Goal: Use online tool/utility: Utilize a website feature to perform a specific function

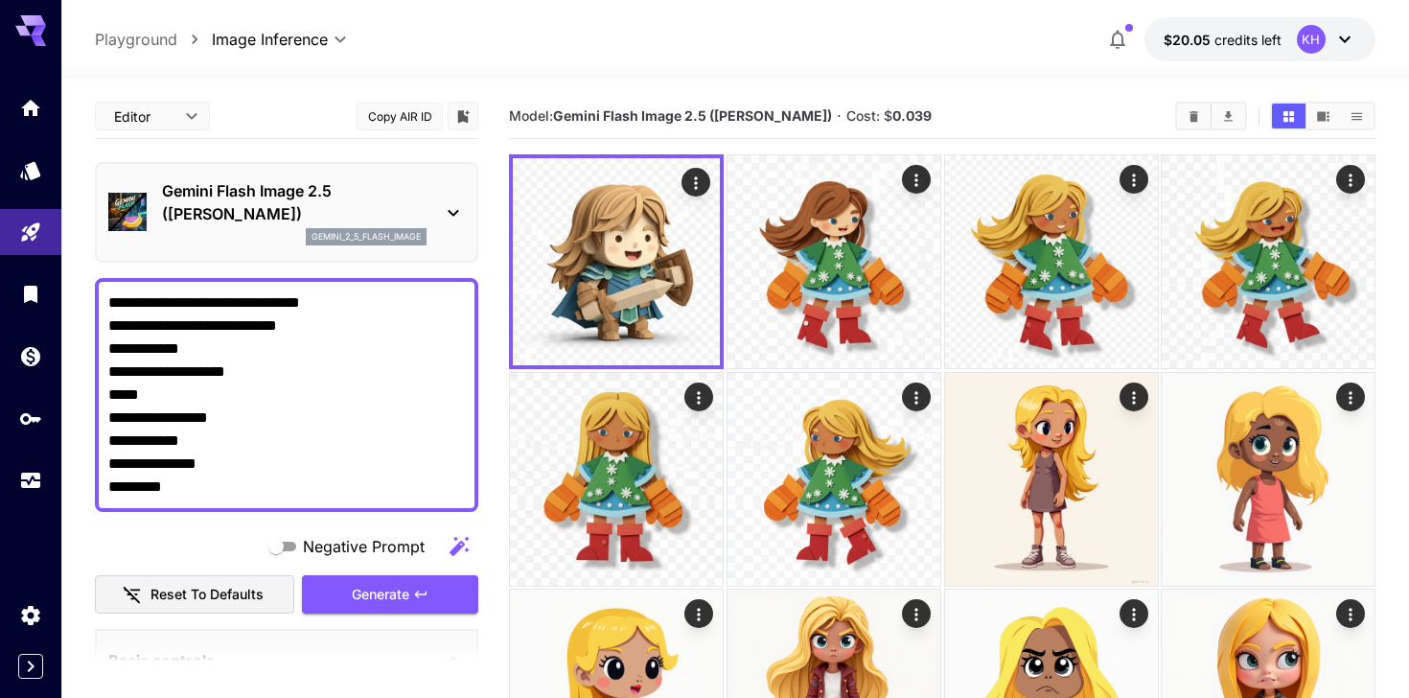
click at [450, 208] on icon at bounding box center [453, 212] width 23 height 23
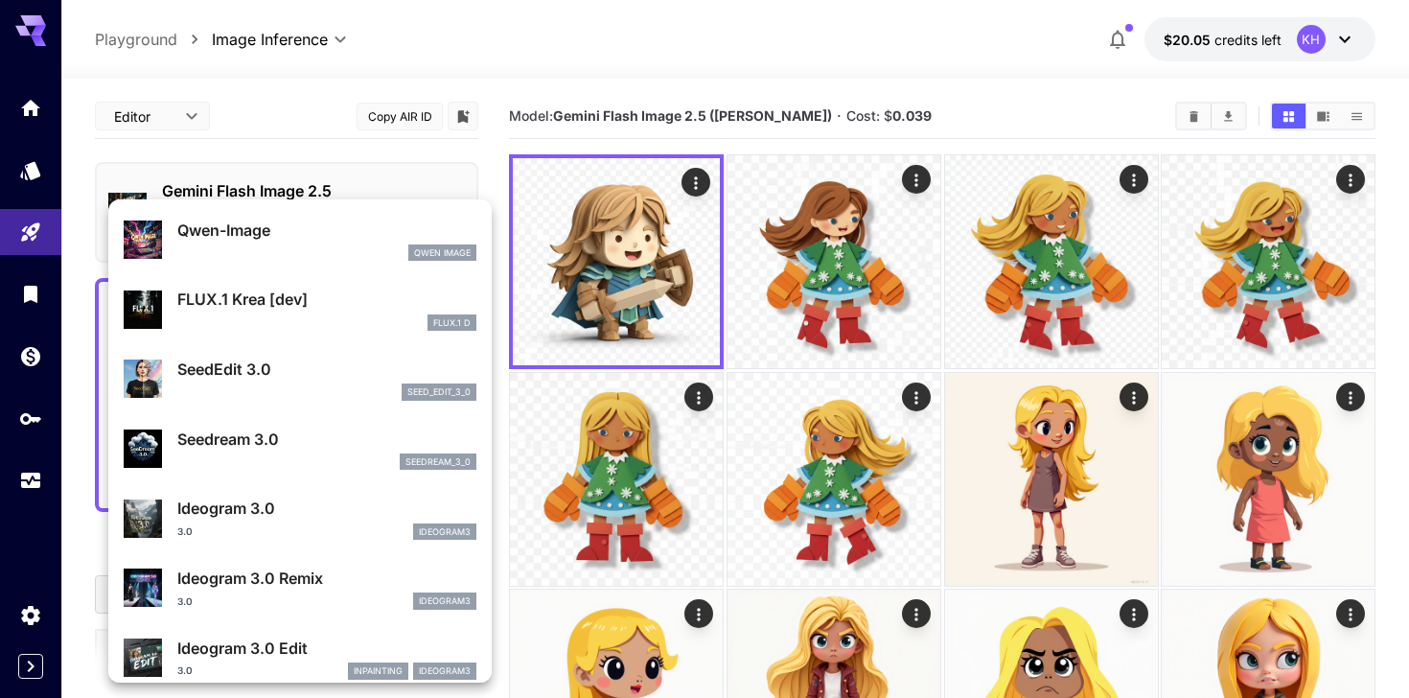
scroll to position [346, 0]
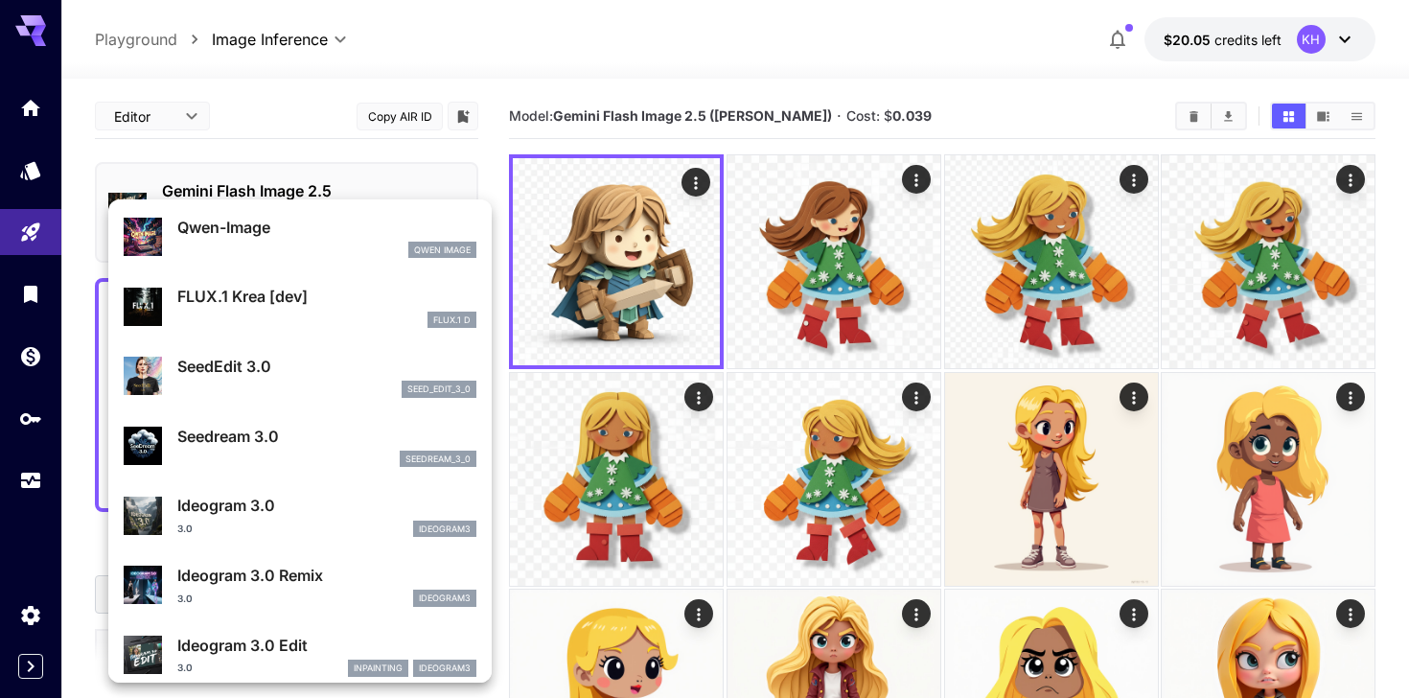
click at [310, 437] on p "Seedream 3.0" at bounding box center [326, 436] width 299 height 23
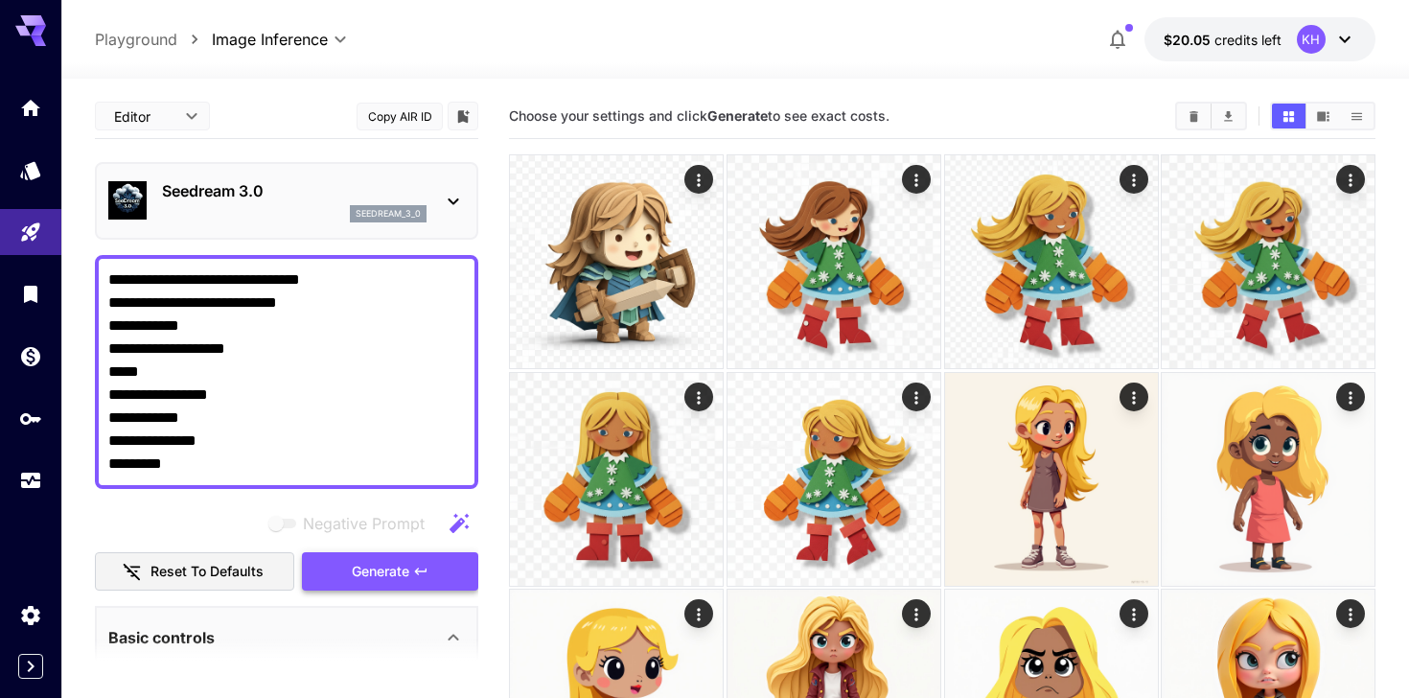
click at [376, 579] on span "Generate" at bounding box center [381, 572] width 58 height 24
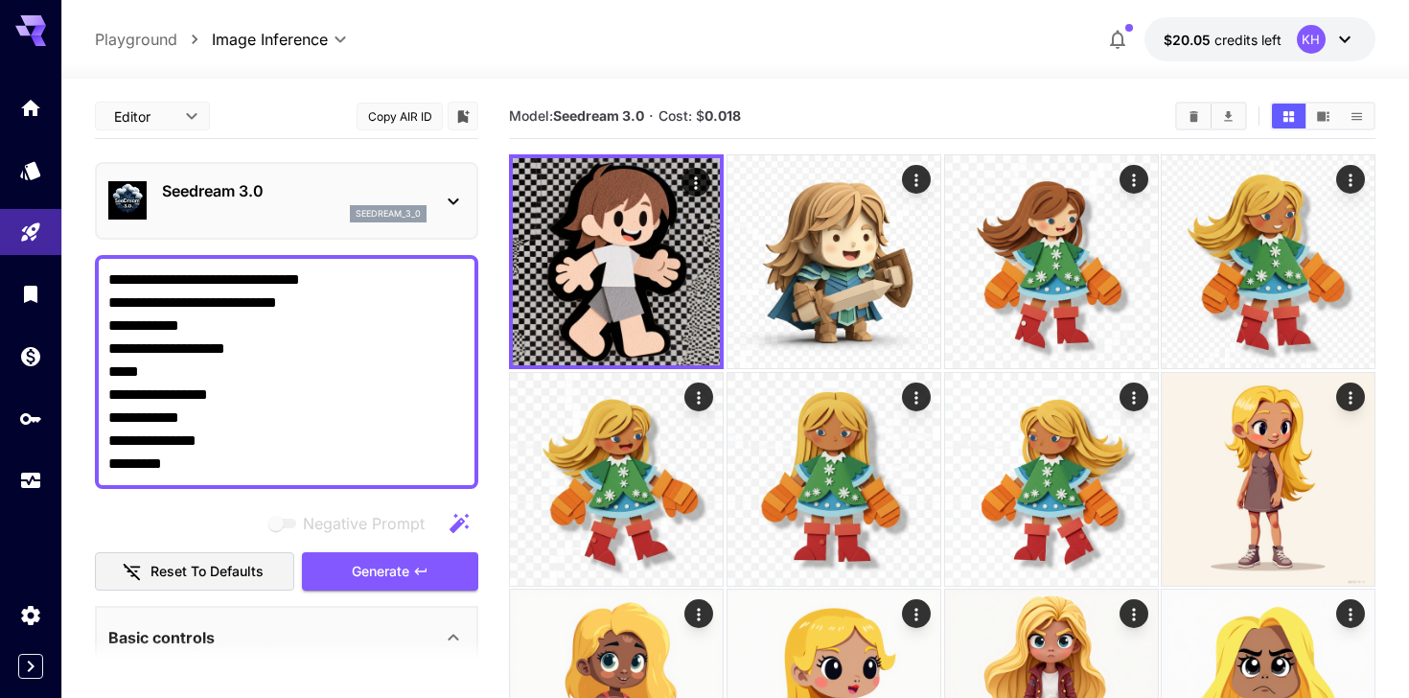
click at [456, 196] on icon at bounding box center [453, 201] width 23 height 23
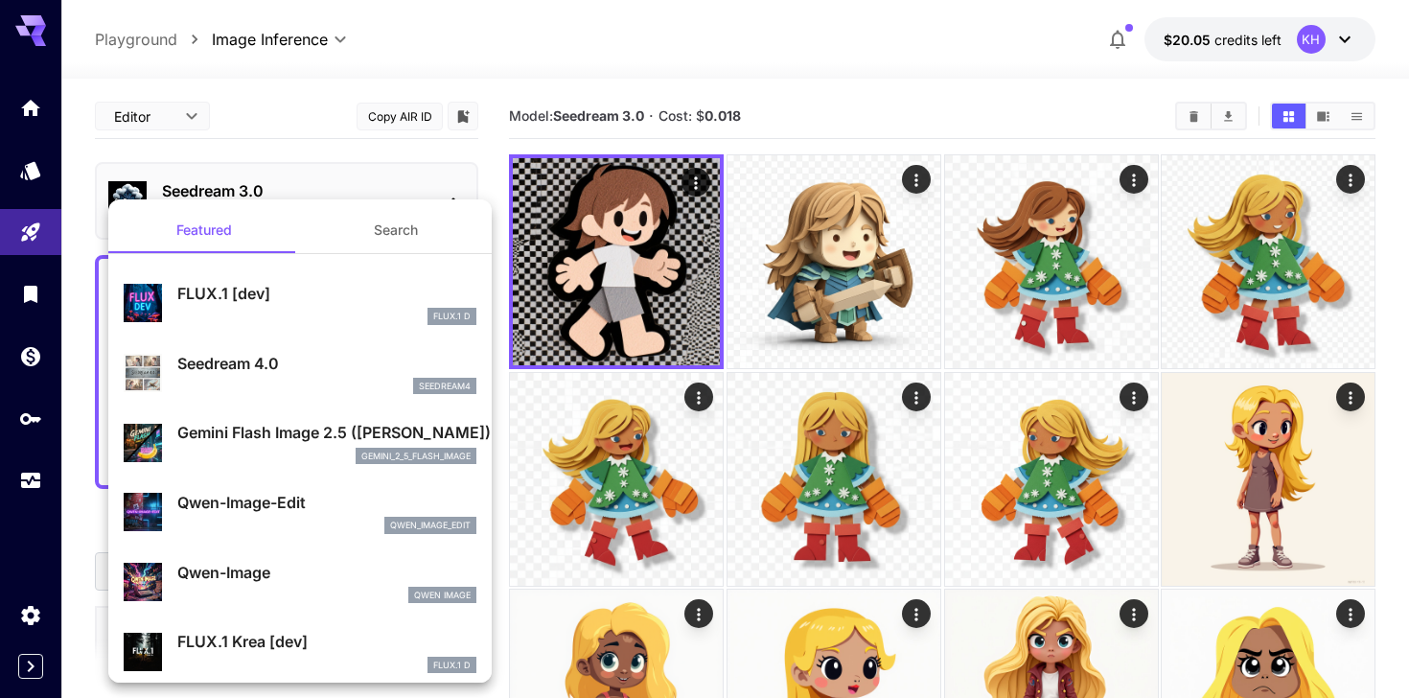
click at [309, 394] on div "Seedream 4.0 seedream4" at bounding box center [300, 373] width 353 height 58
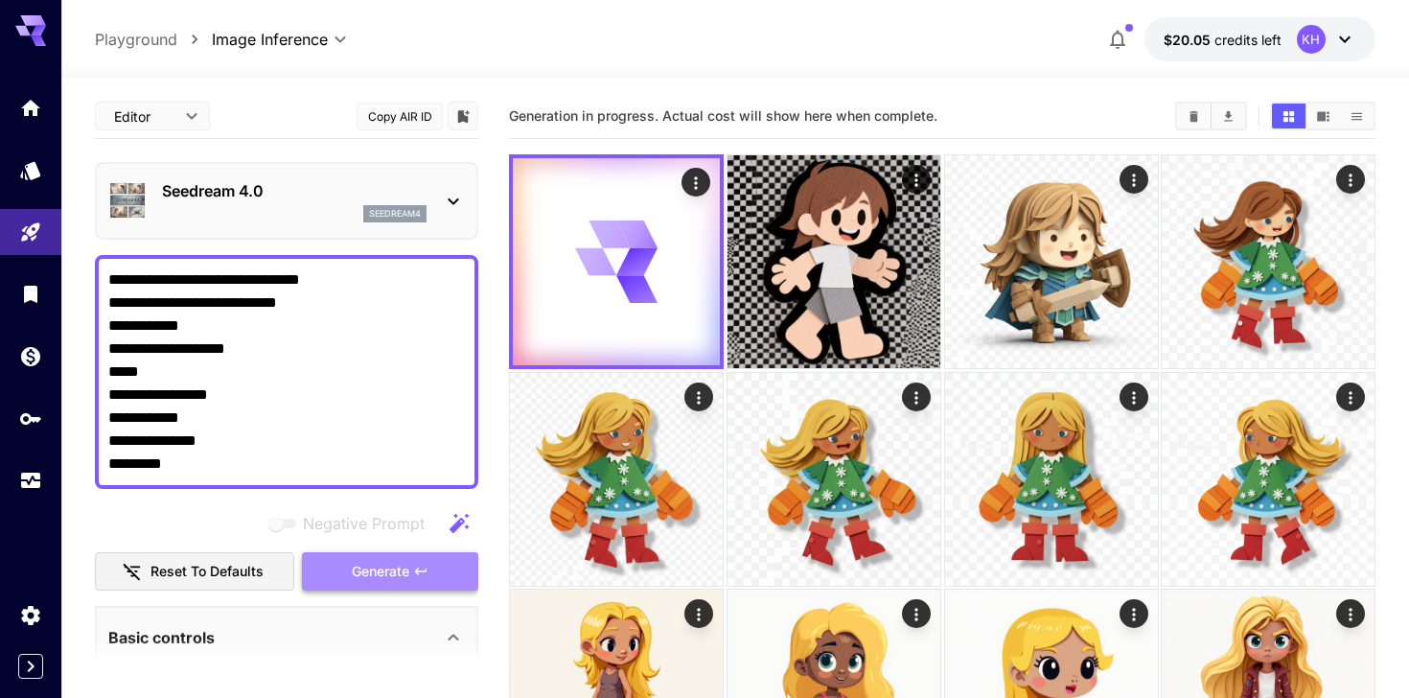
click at [364, 565] on span "Generate" at bounding box center [381, 572] width 58 height 24
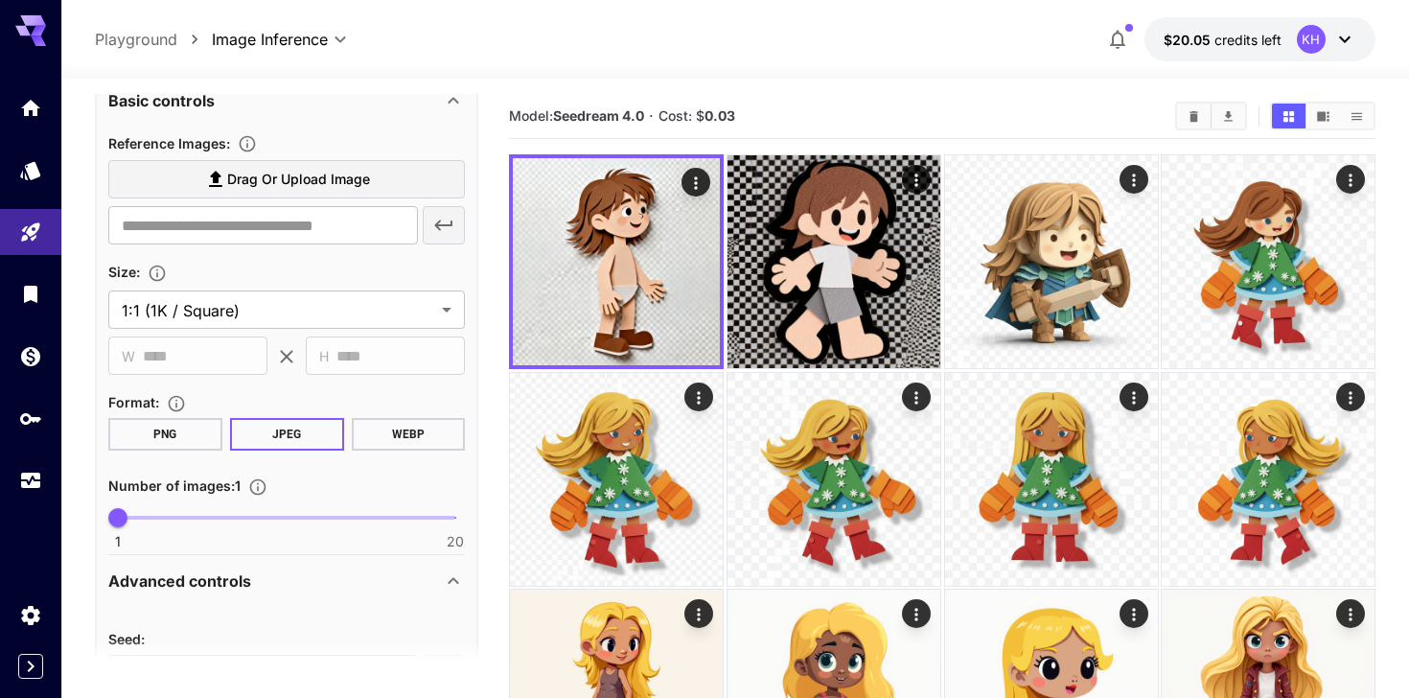
scroll to position [539, 0]
click at [174, 427] on button "PNG" at bounding box center [165, 432] width 114 height 33
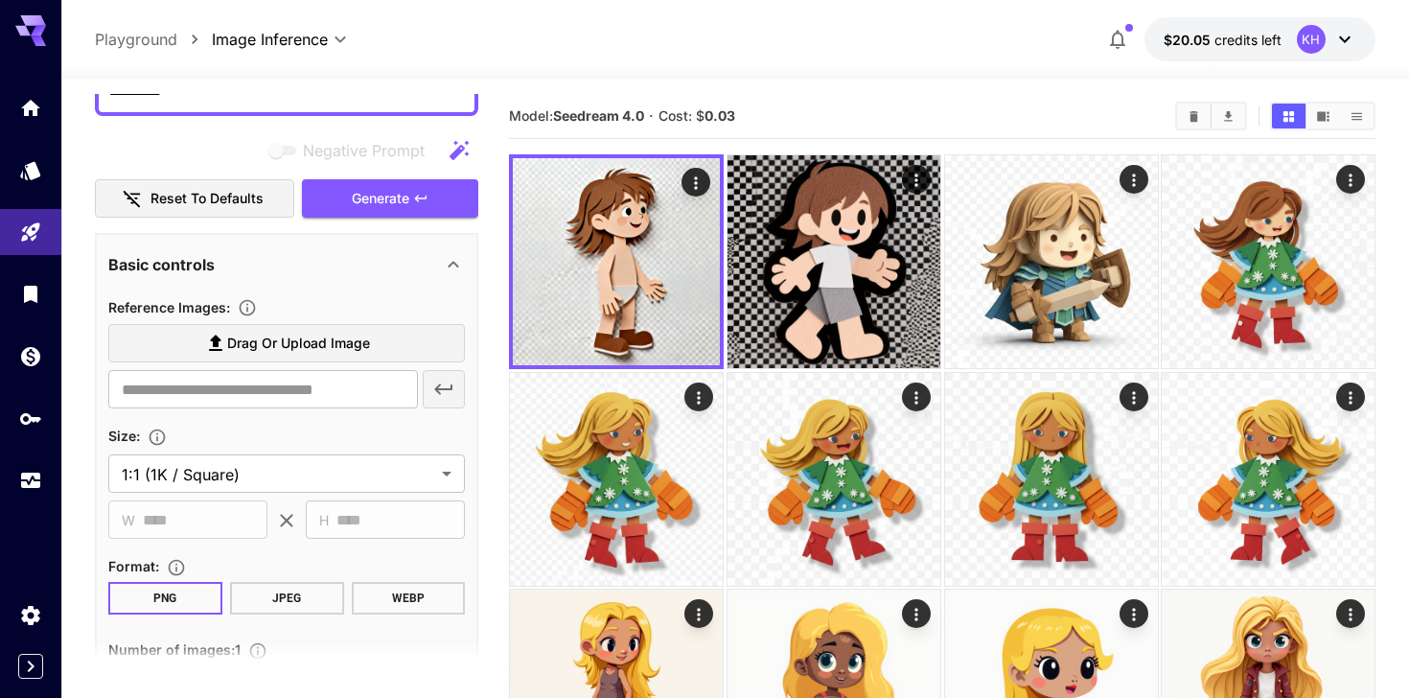
scroll to position [0, 0]
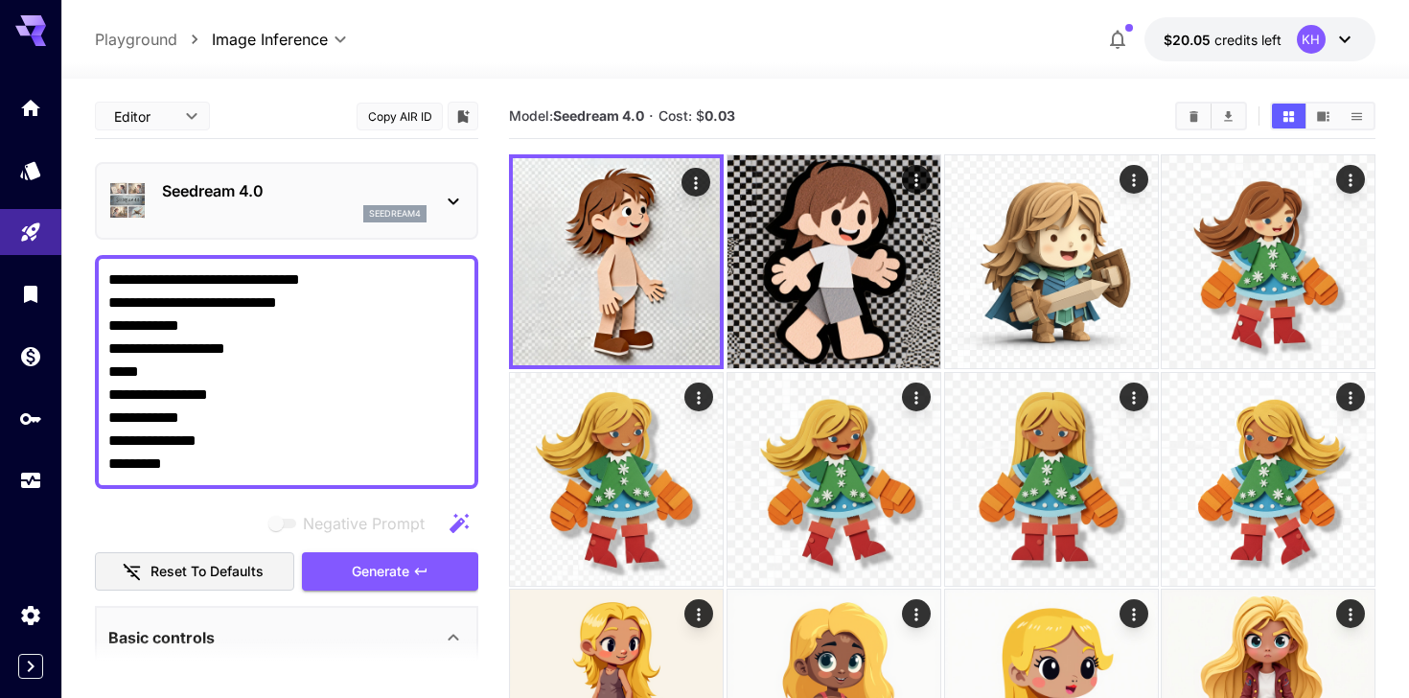
click at [300, 191] on p "Seedream 4.0" at bounding box center [294, 190] width 265 height 23
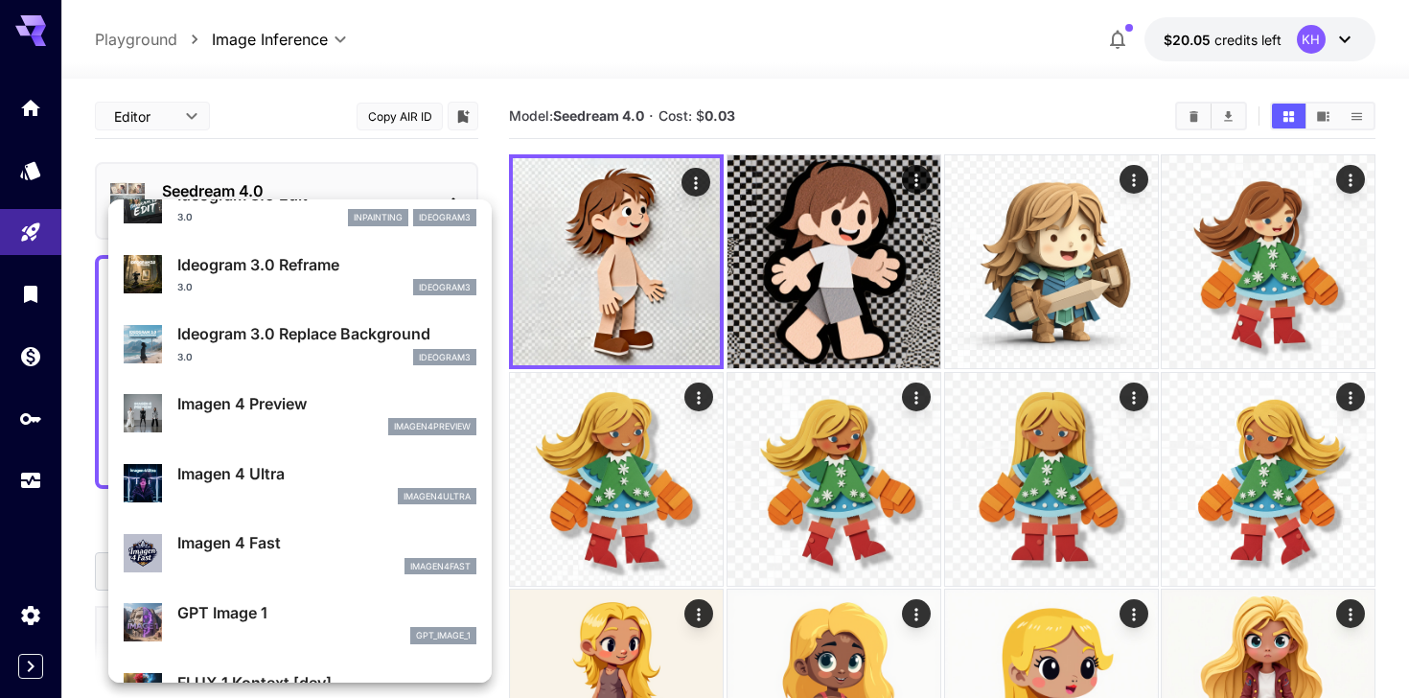
scroll to position [799, 0]
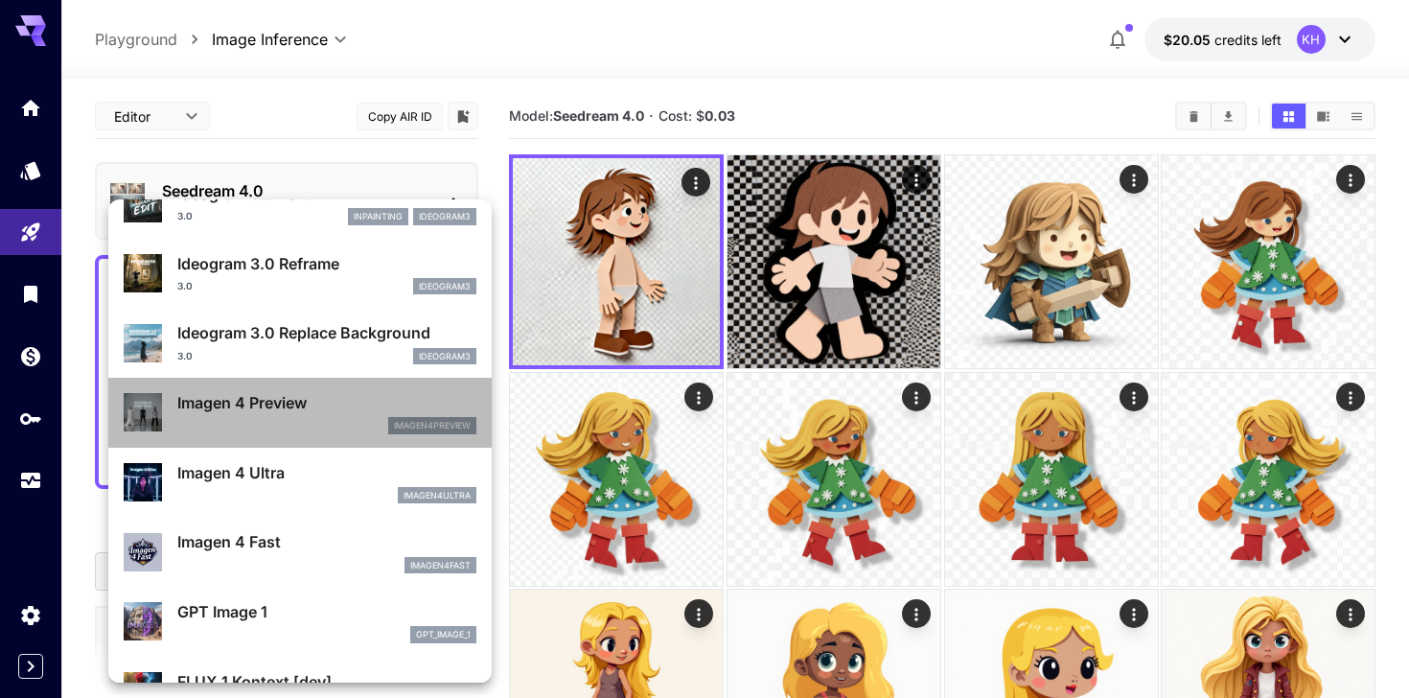
click at [301, 430] on div "imagen4preview" at bounding box center [326, 425] width 299 height 17
type input "**********"
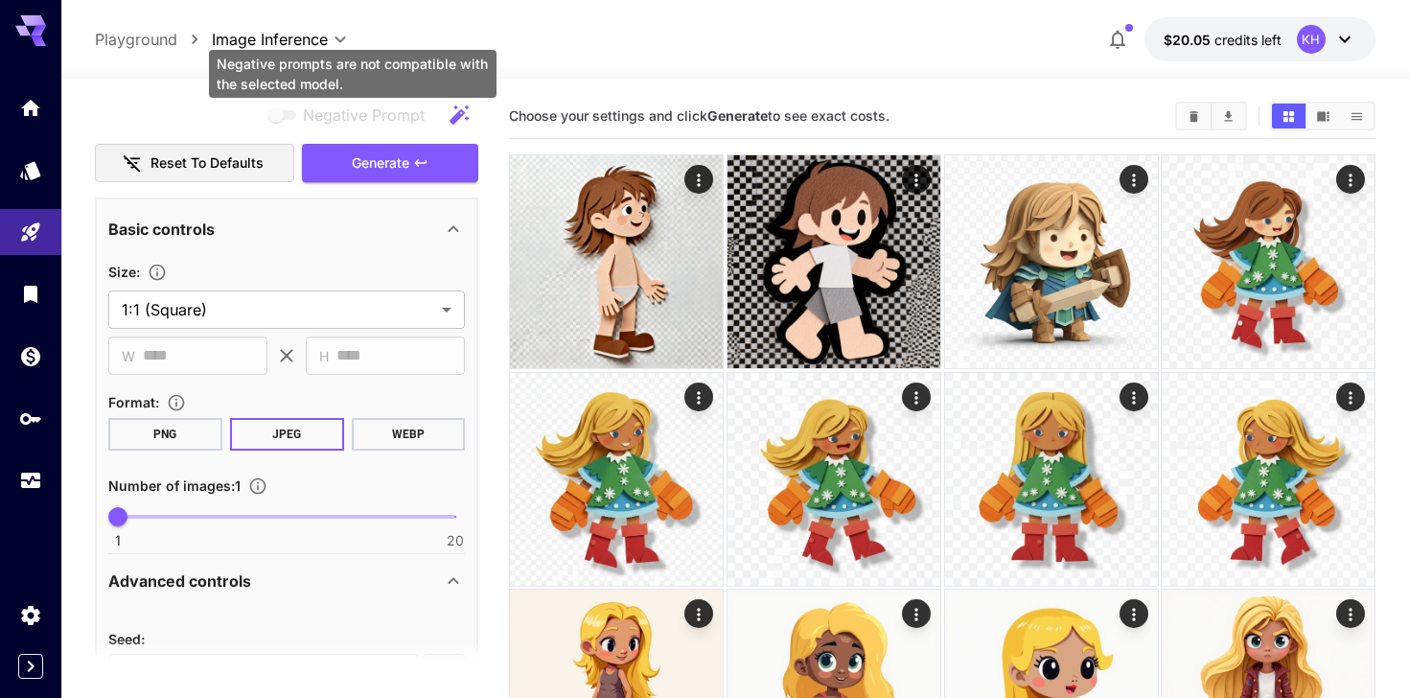
scroll to position [411, 0]
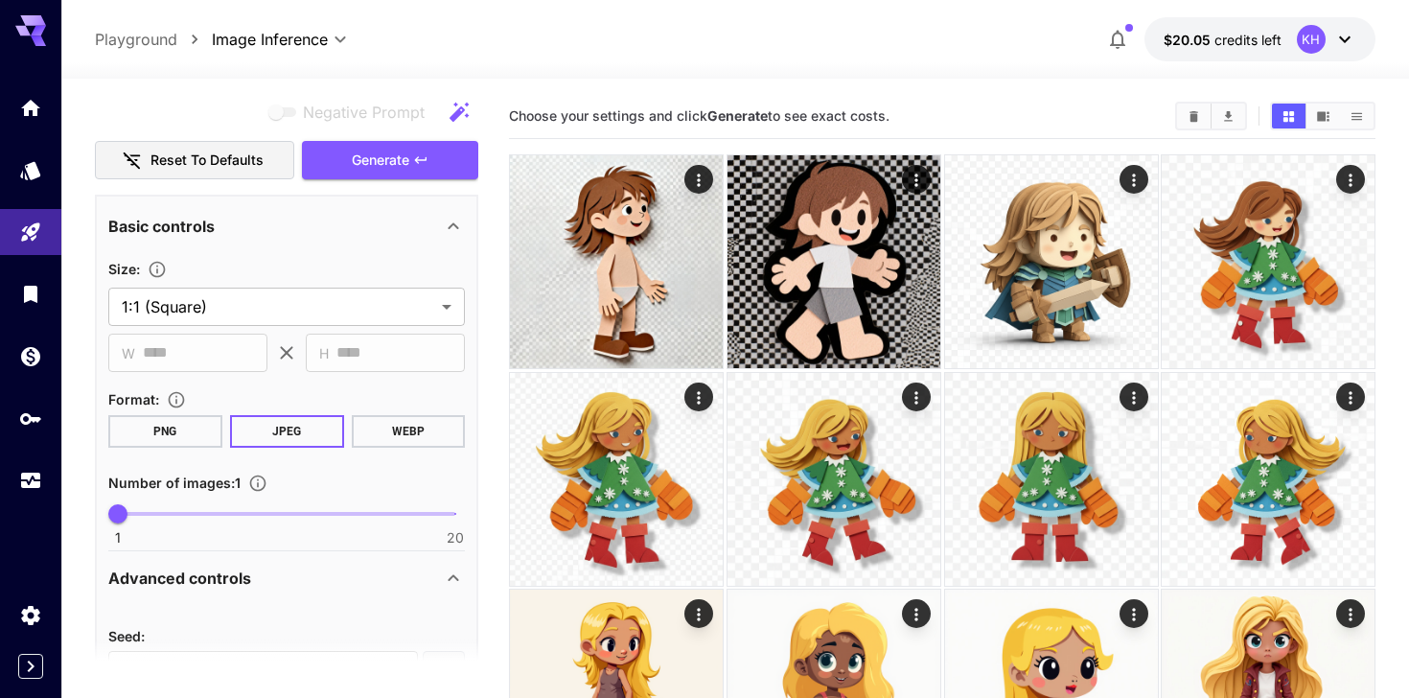
click at [192, 433] on button "PNG" at bounding box center [165, 431] width 114 height 33
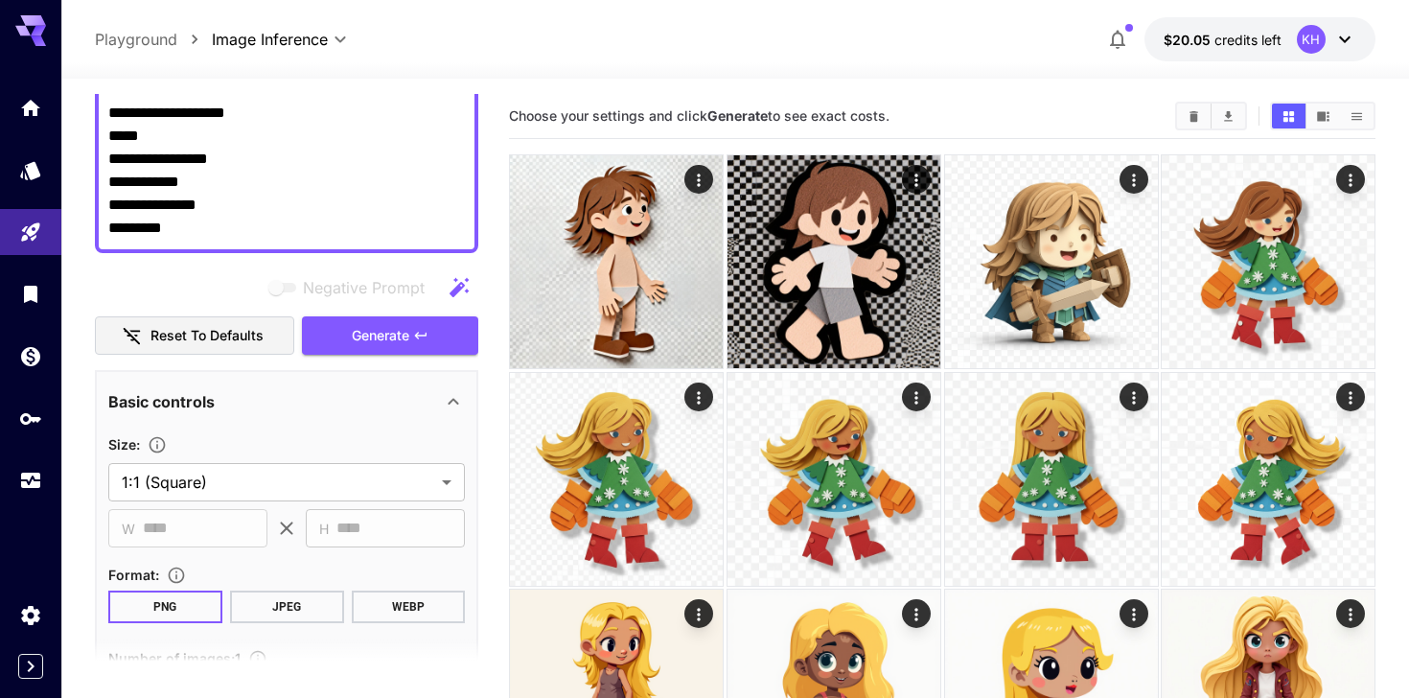
scroll to position [230, 0]
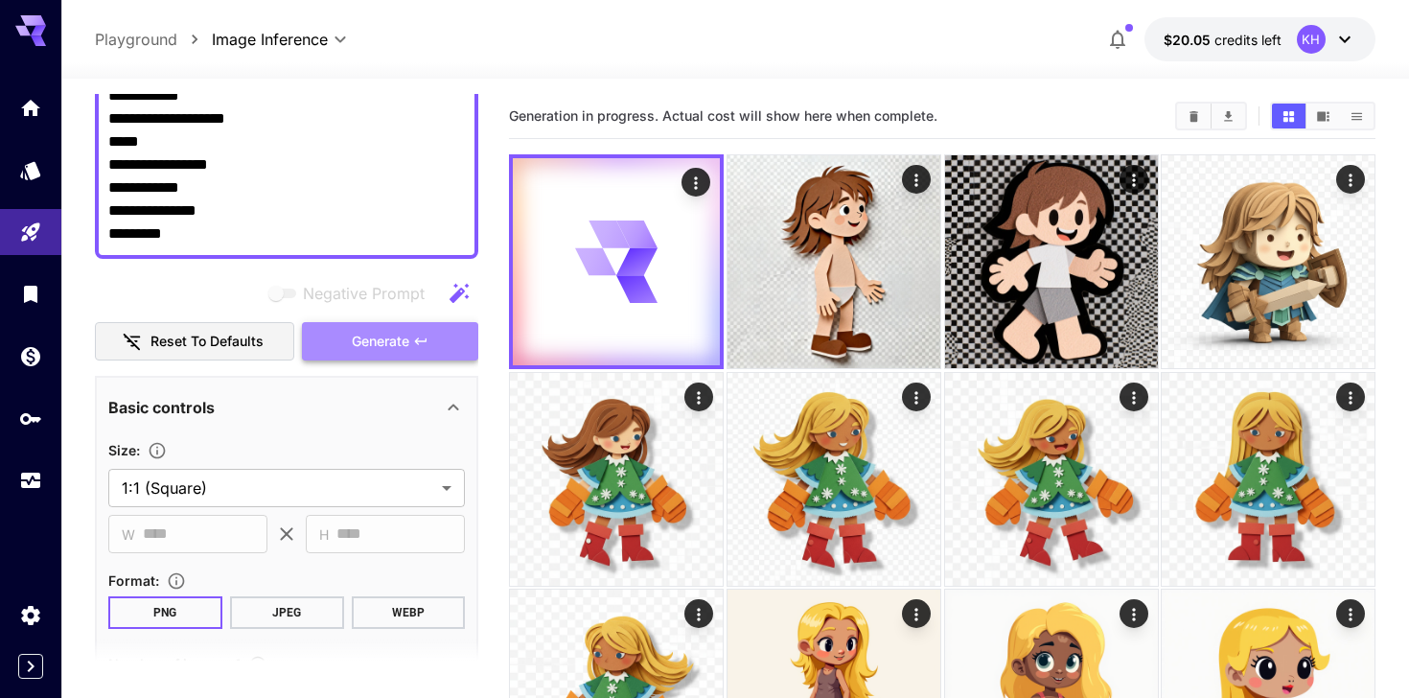
click at [382, 339] on span "Generate" at bounding box center [381, 342] width 58 height 24
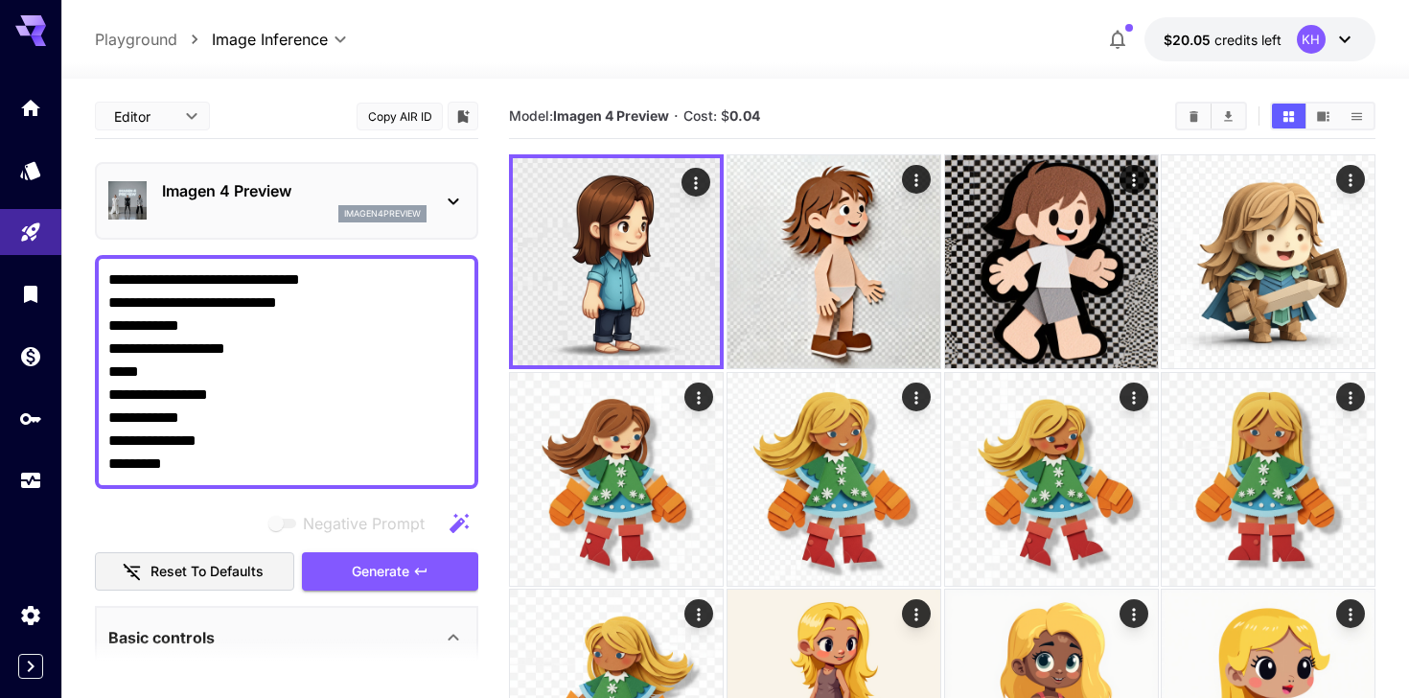
scroll to position [230, 0]
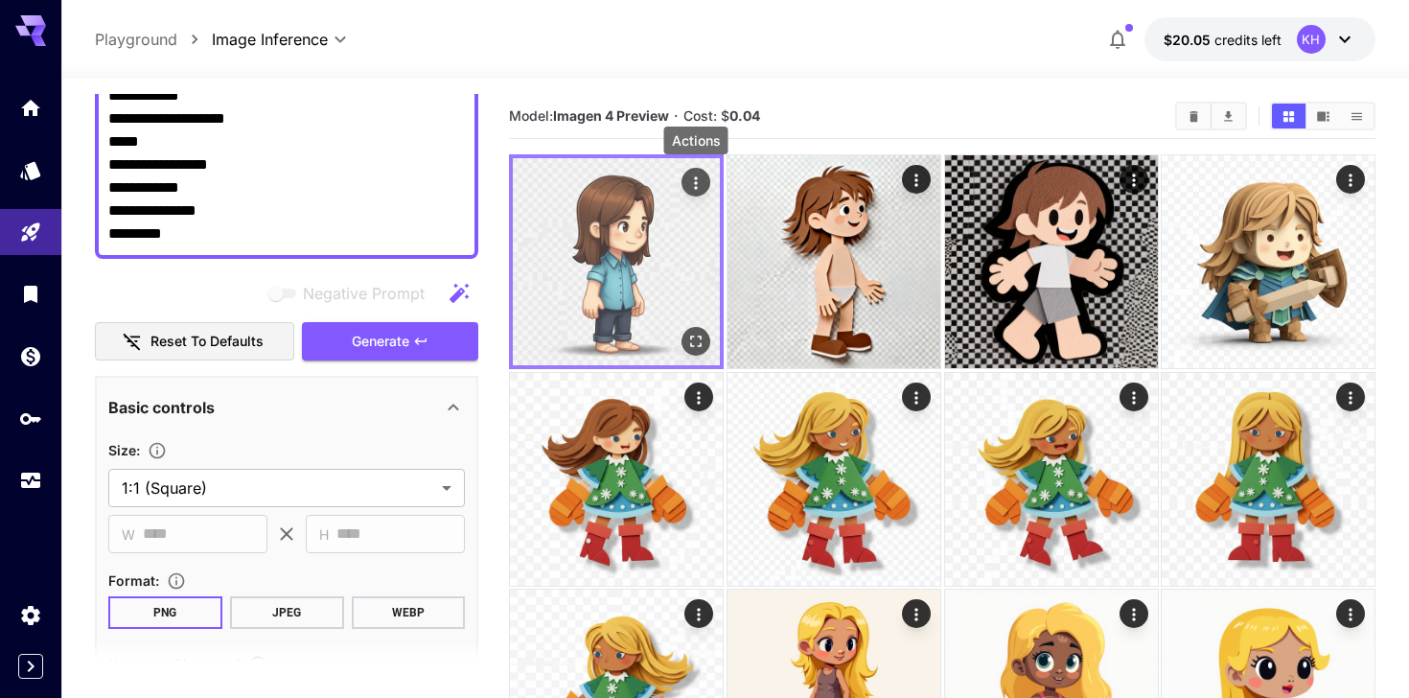
click at [694, 178] on icon "Actions" at bounding box center [695, 182] width 3 height 12
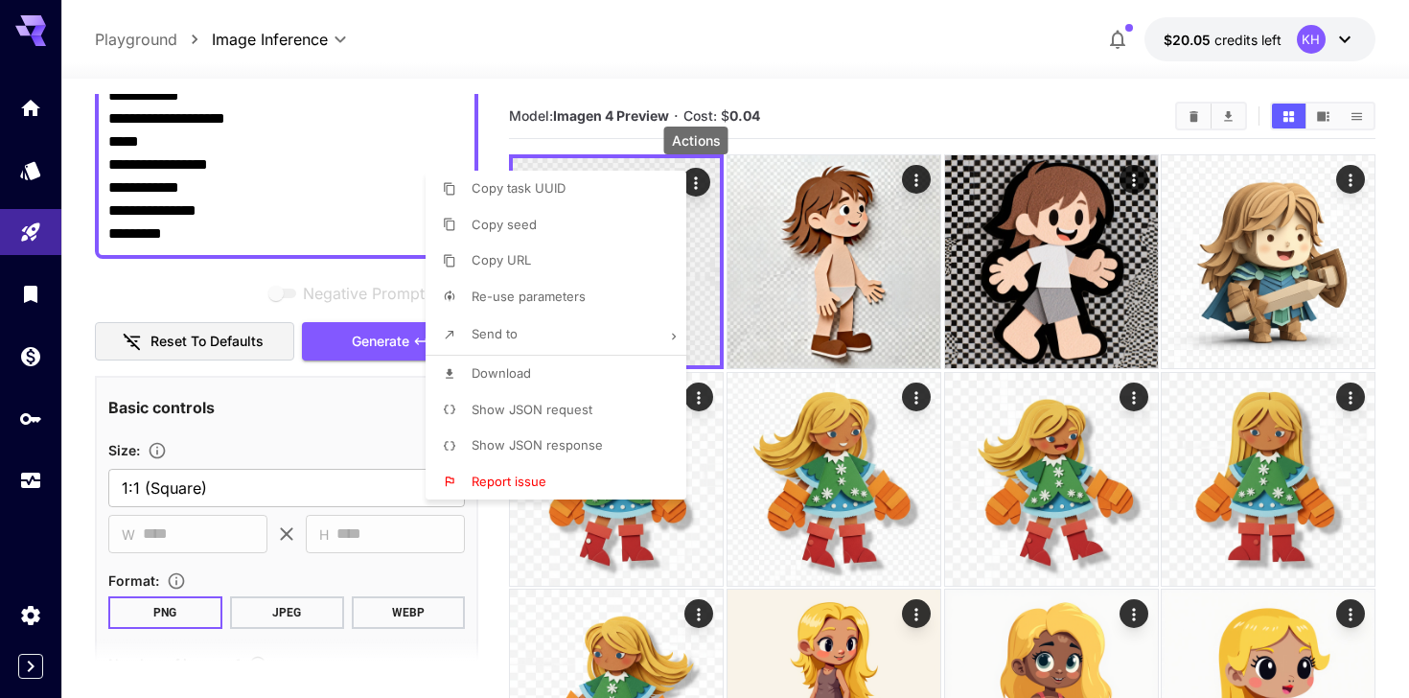
click at [570, 369] on li "Download" at bounding box center [562, 374] width 272 height 36
click at [787, 67] on div at bounding box center [704, 349] width 1409 height 698
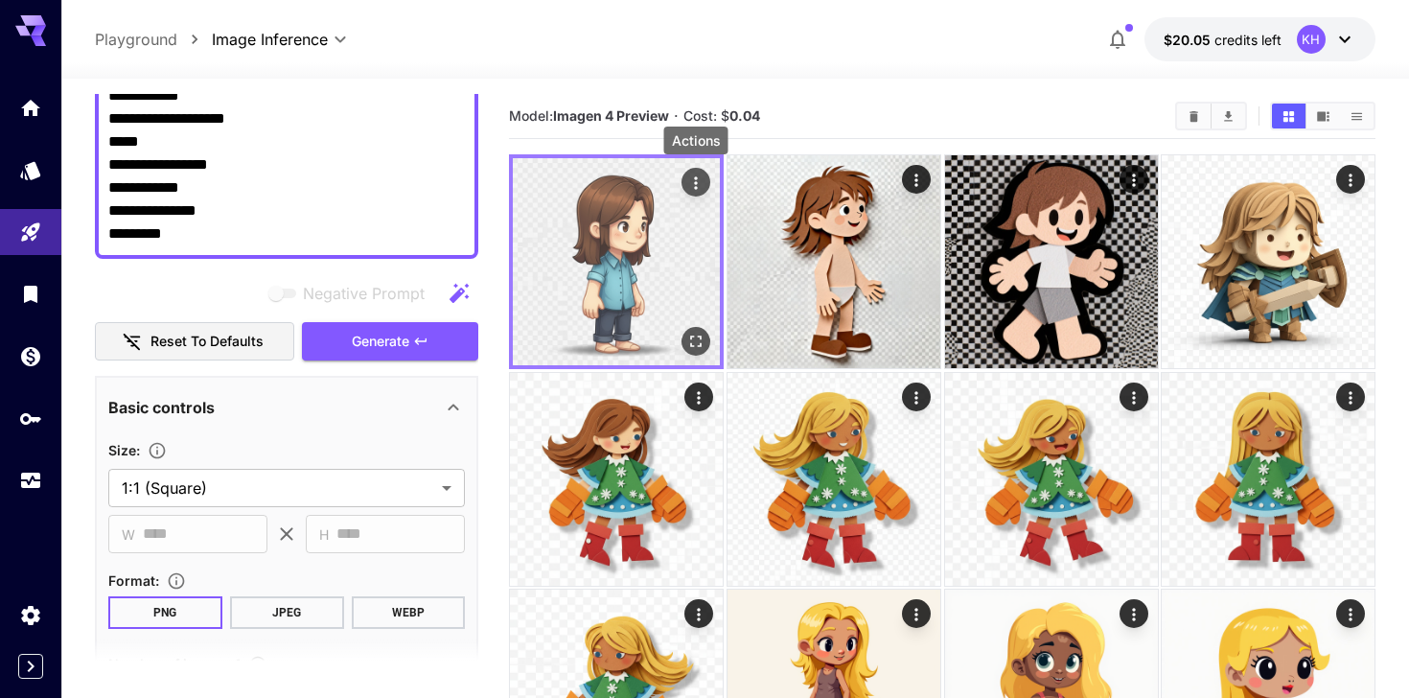
click at [693, 177] on icon "Actions" at bounding box center [695, 182] width 19 height 19
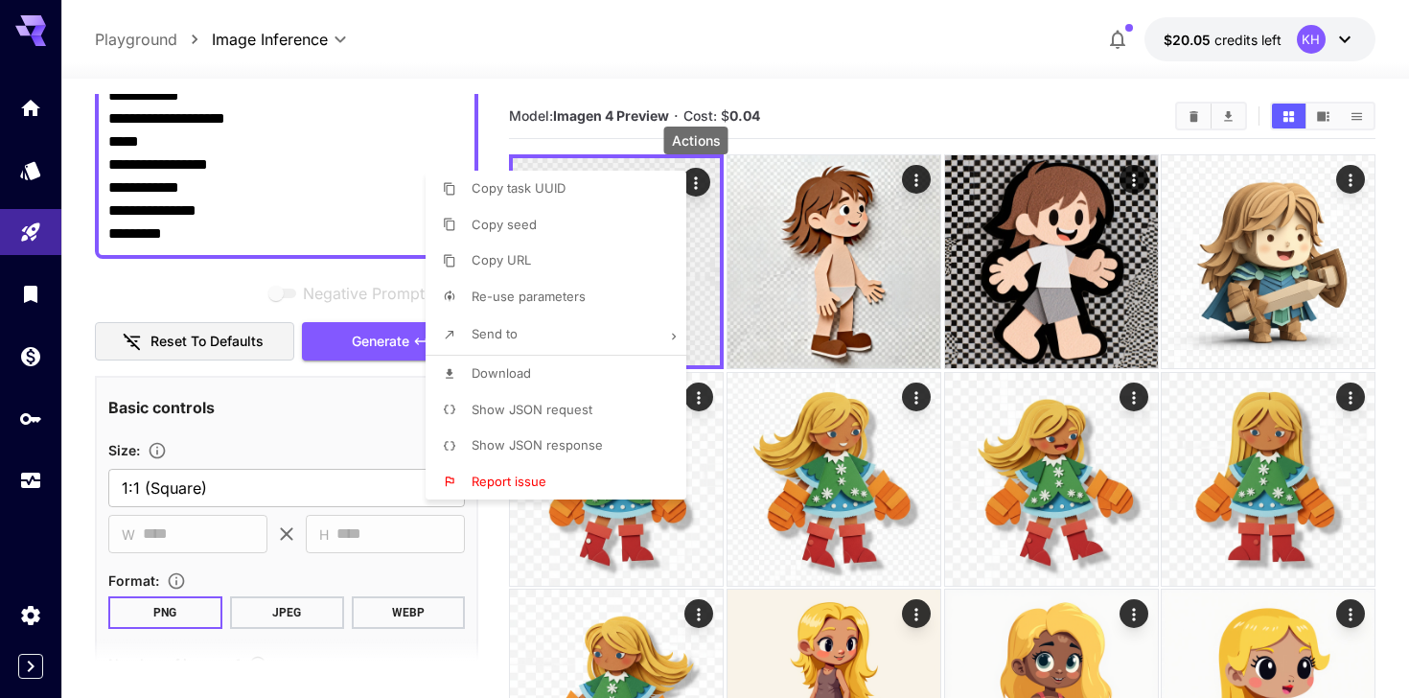
click at [737, 65] on div at bounding box center [704, 349] width 1409 height 698
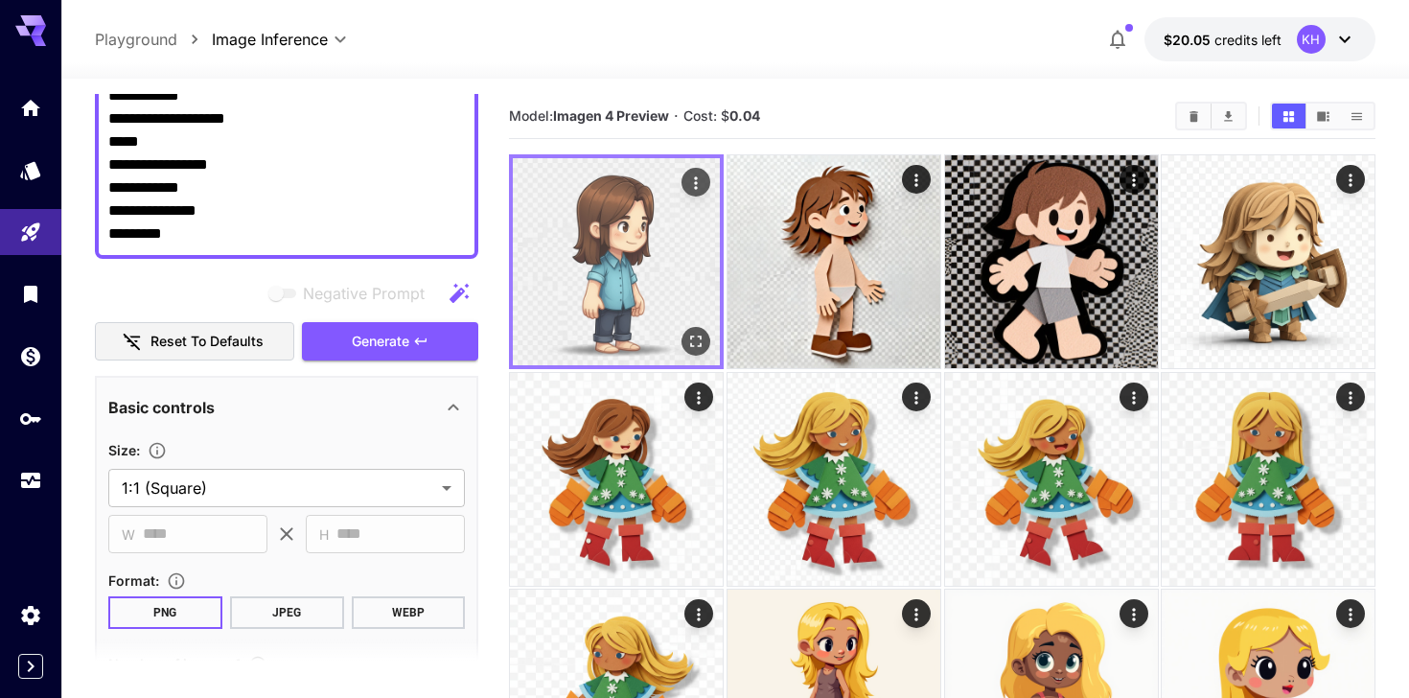
click at [601, 230] on img at bounding box center [616, 261] width 207 height 207
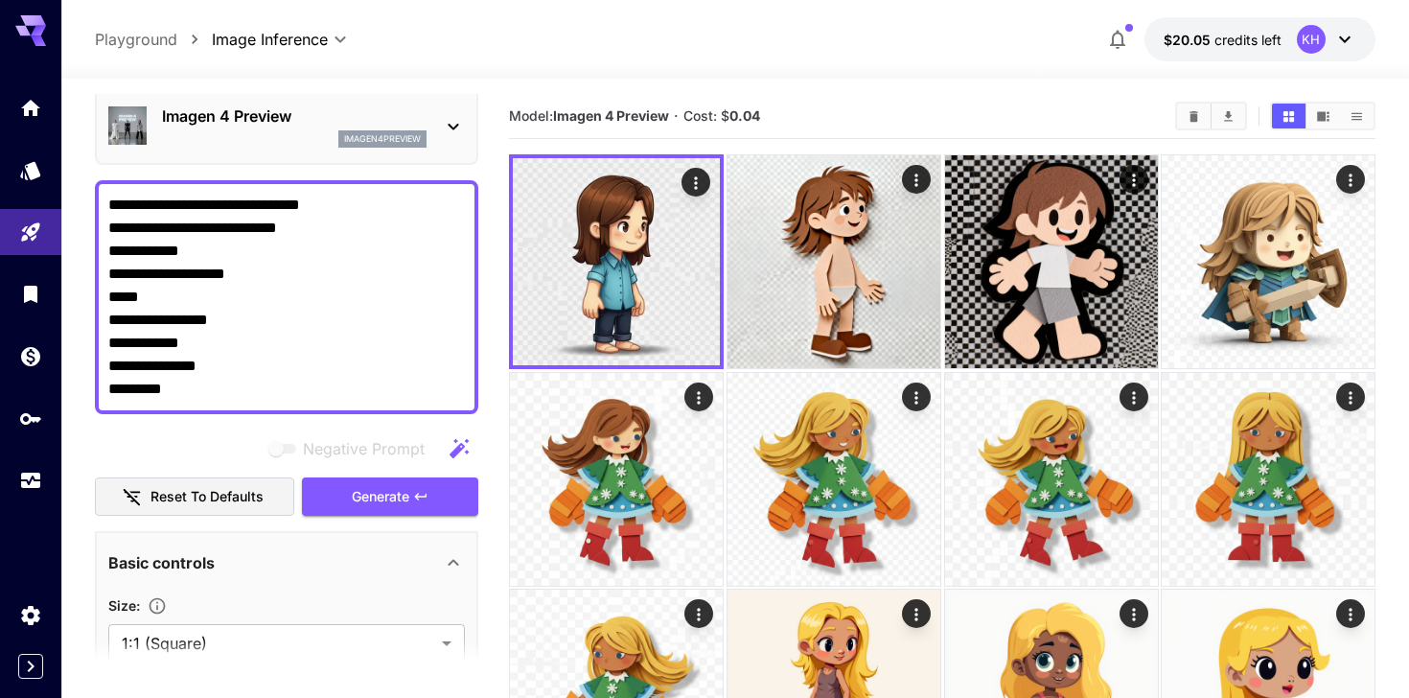
scroll to position [0, 0]
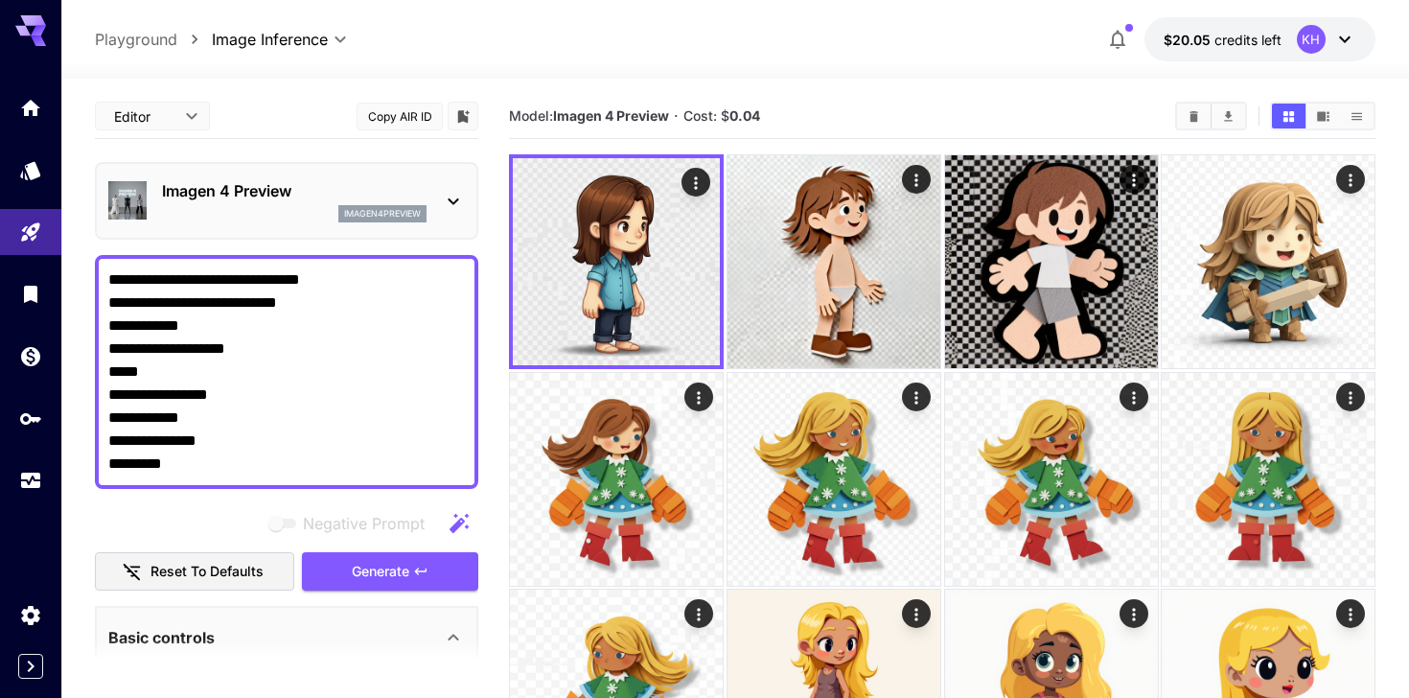
click at [336, 280] on textarea "**********" at bounding box center [286, 371] width 357 height 207
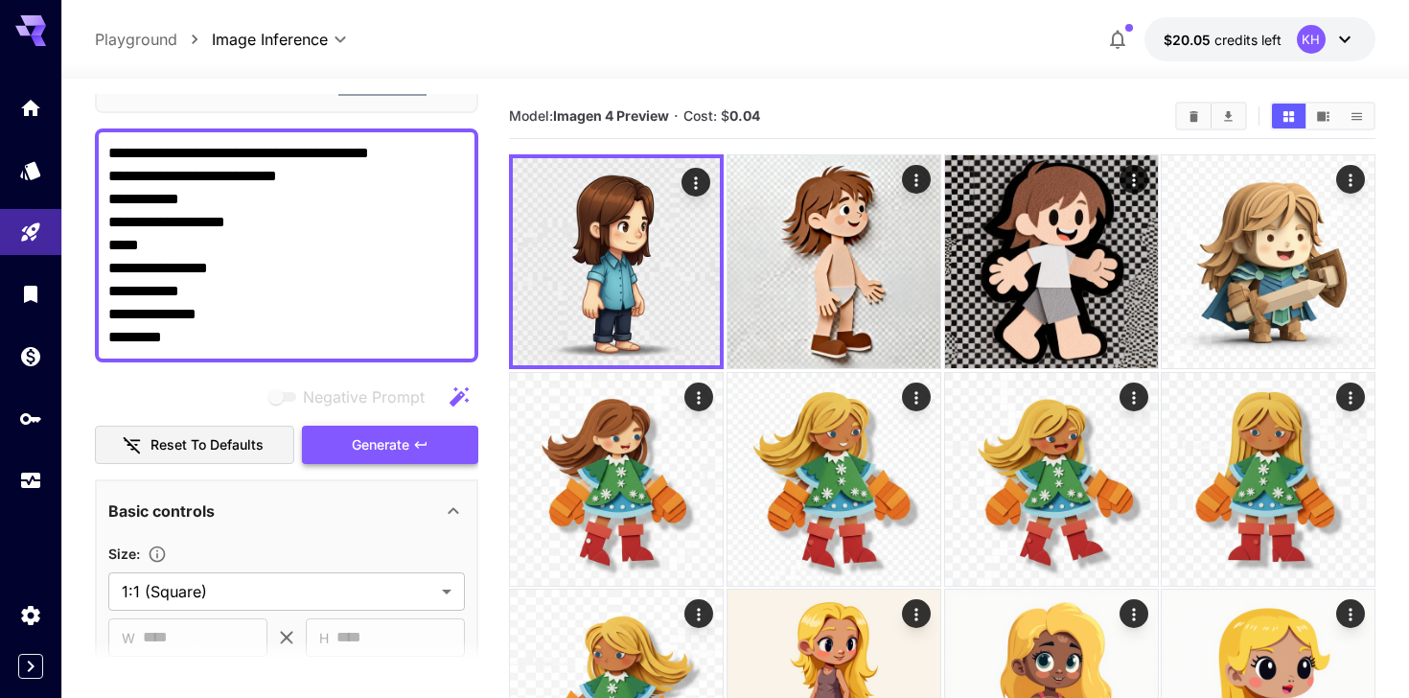
scroll to position [79, 0]
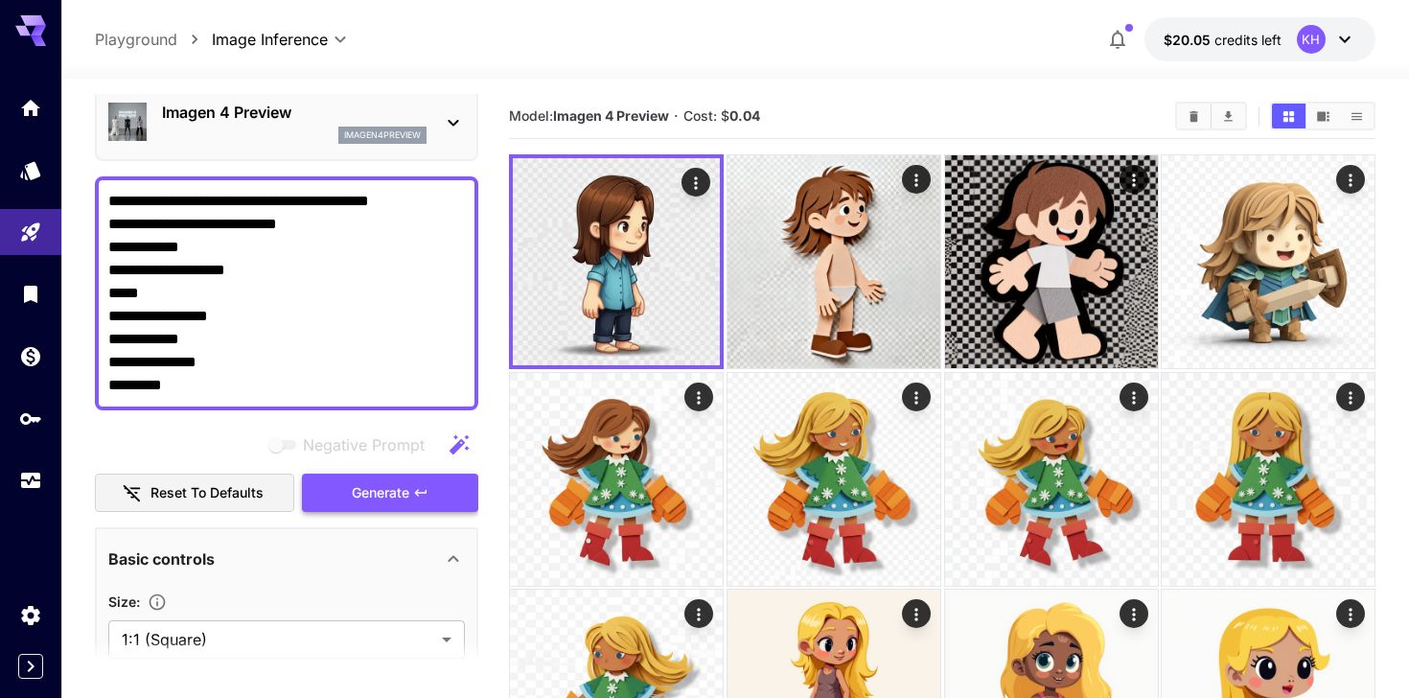
type textarea "**********"
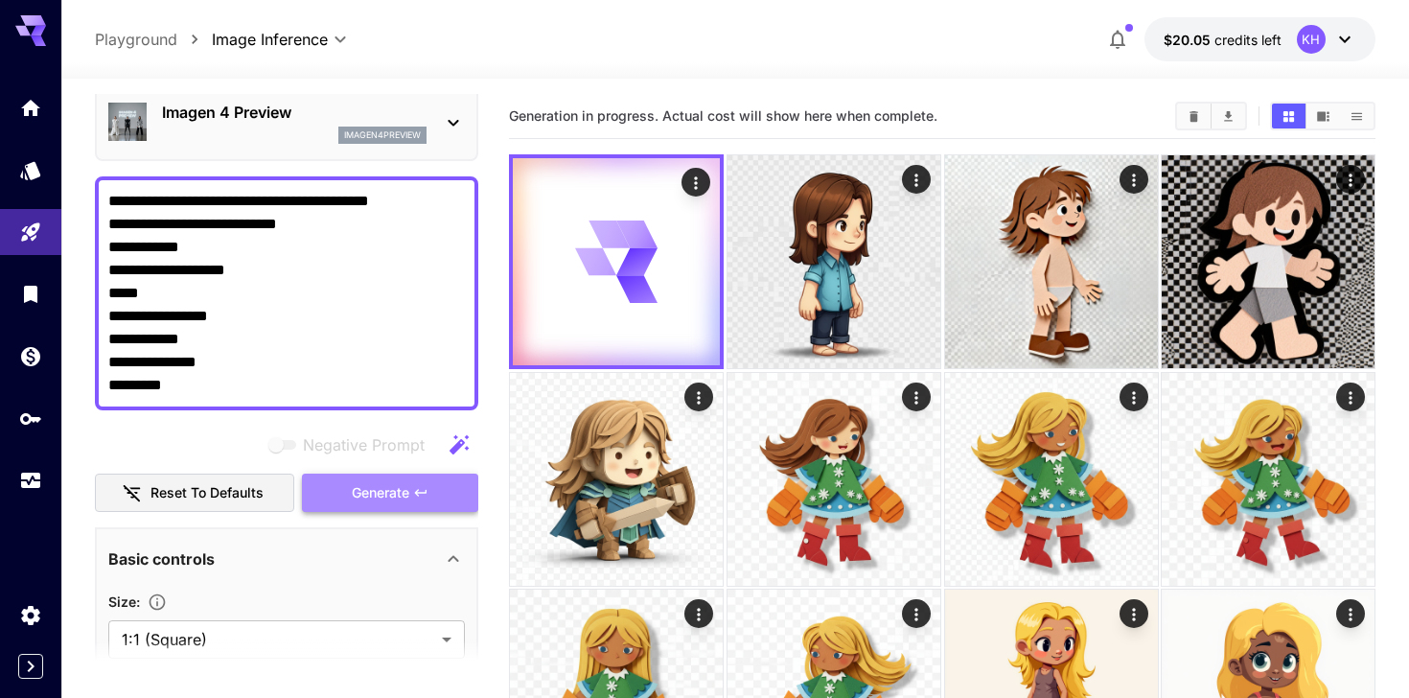
click at [373, 495] on span "Generate" at bounding box center [381, 493] width 58 height 24
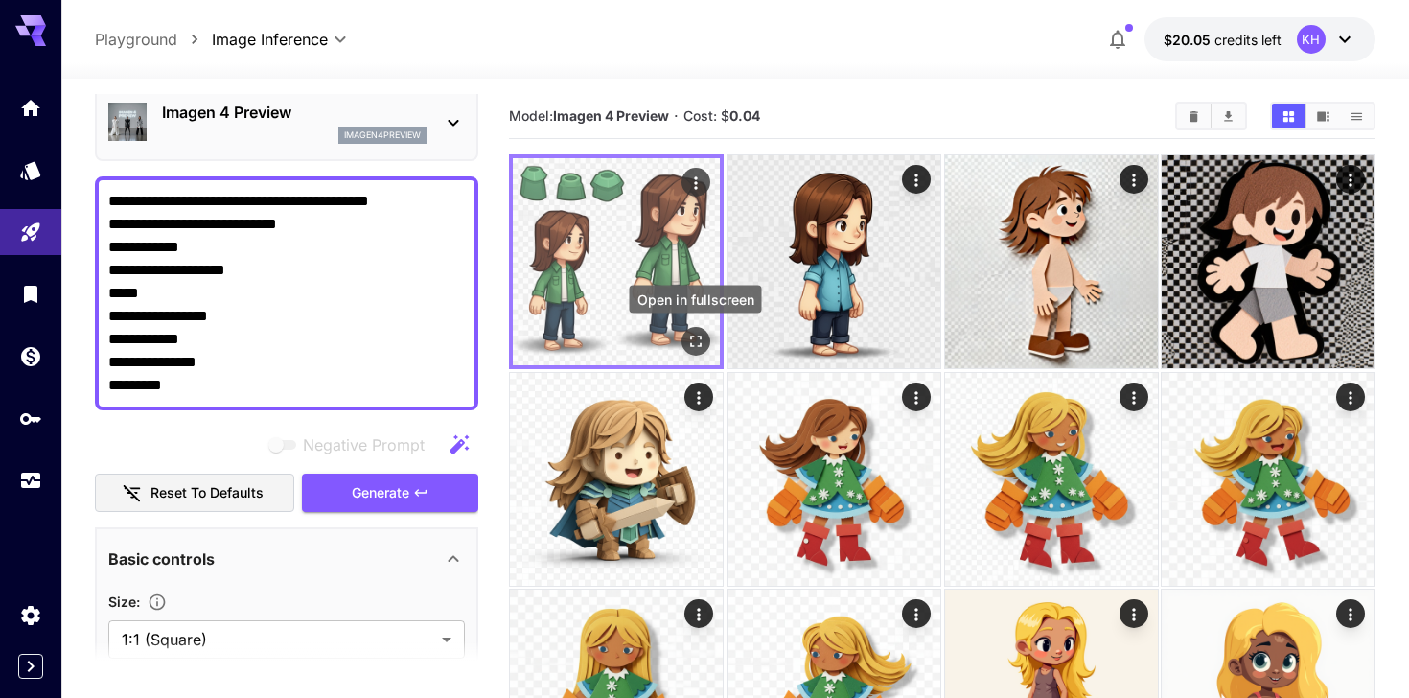
click at [688, 337] on icon "Open in fullscreen" at bounding box center [695, 341] width 19 height 19
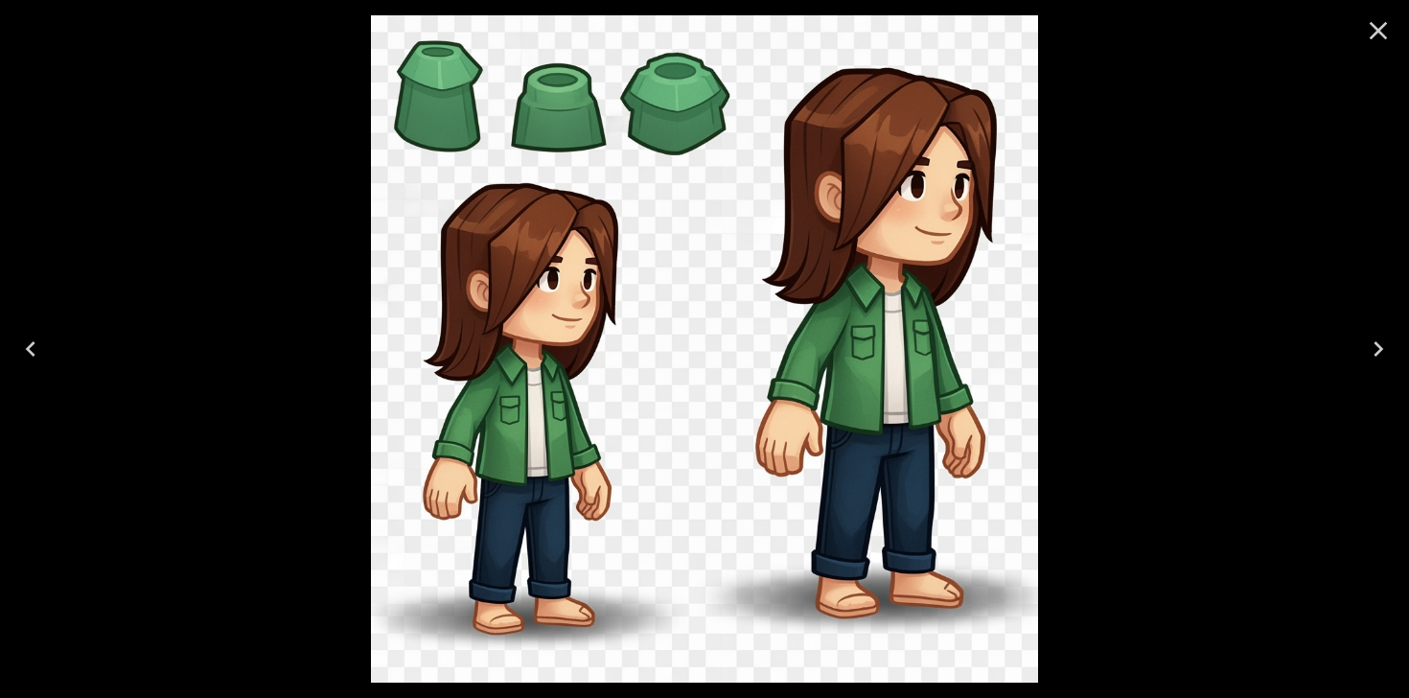
click at [1373, 31] on icon "Close" at bounding box center [1378, 30] width 31 height 31
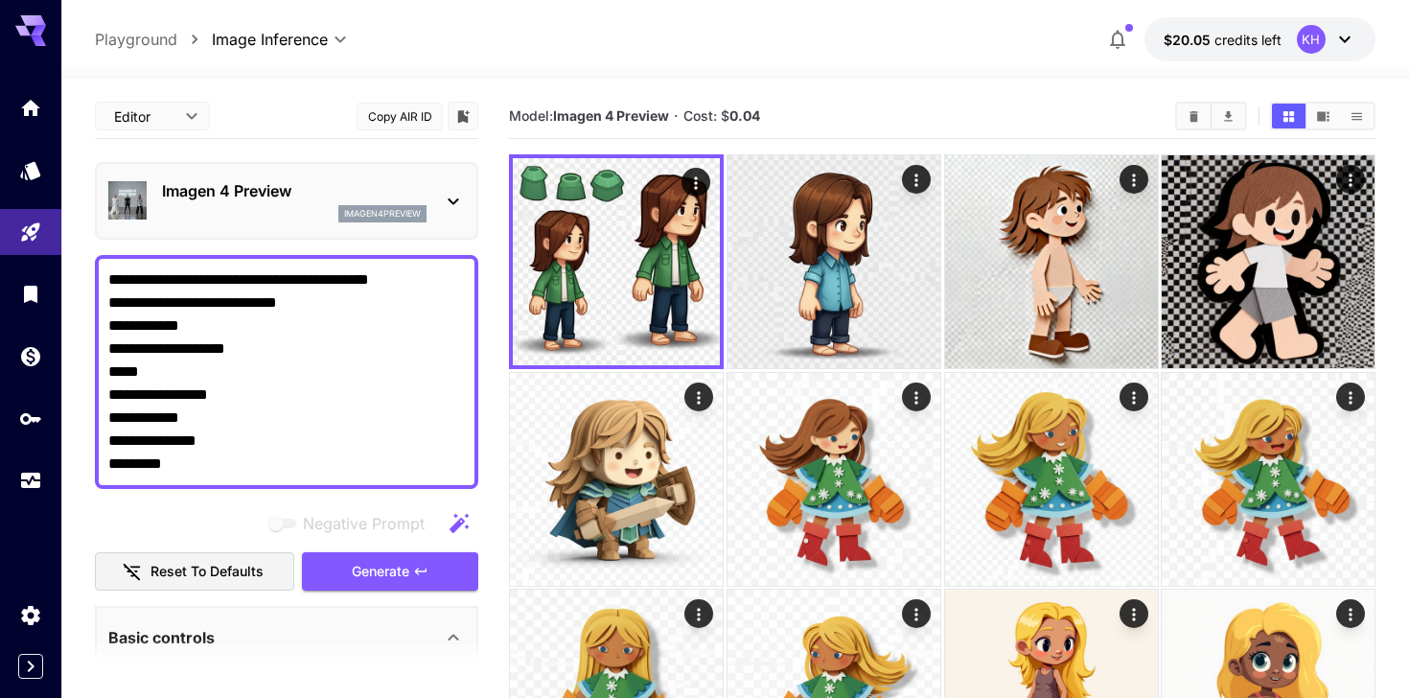
scroll to position [79, 0]
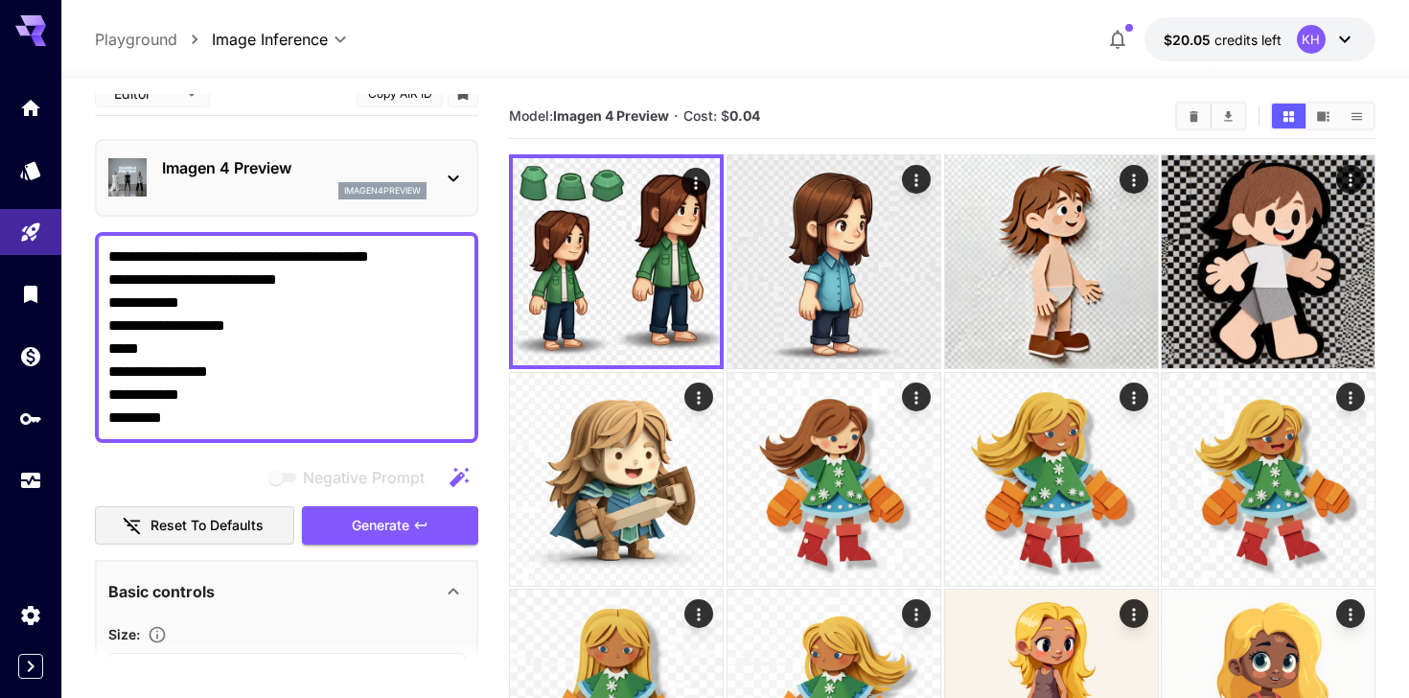
scroll to position [20, 0]
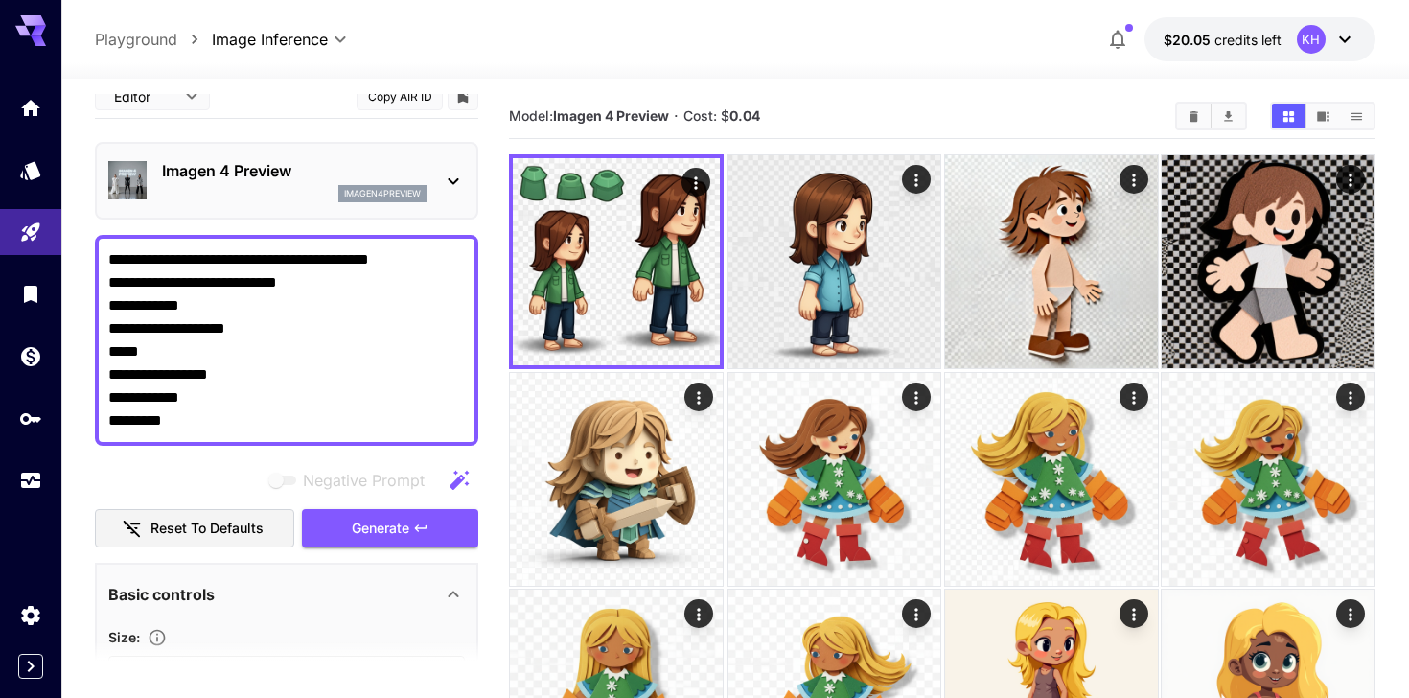
click at [436, 263] on textarea "**********" at bounding box center [286, 340] width 357 height 184
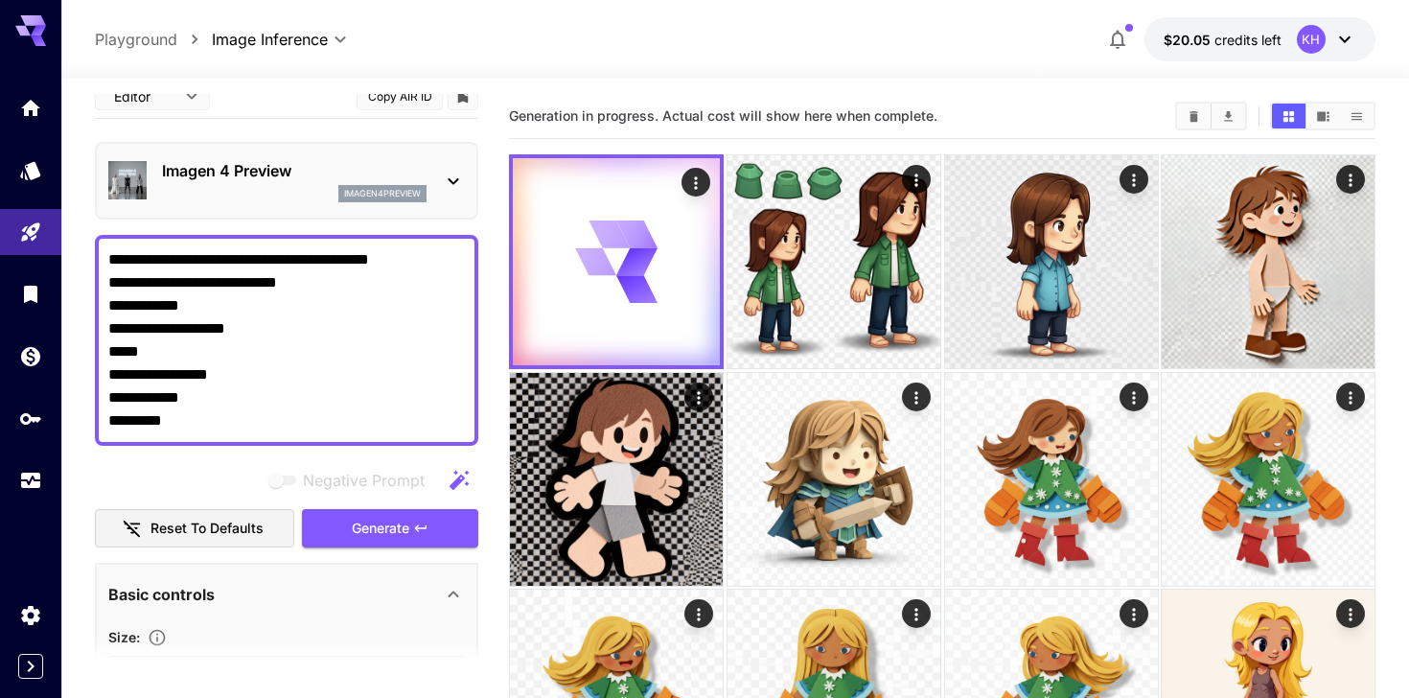
click at [358, 290] on textarea "**********" at bounding box center [286, 340] width 357 height 184
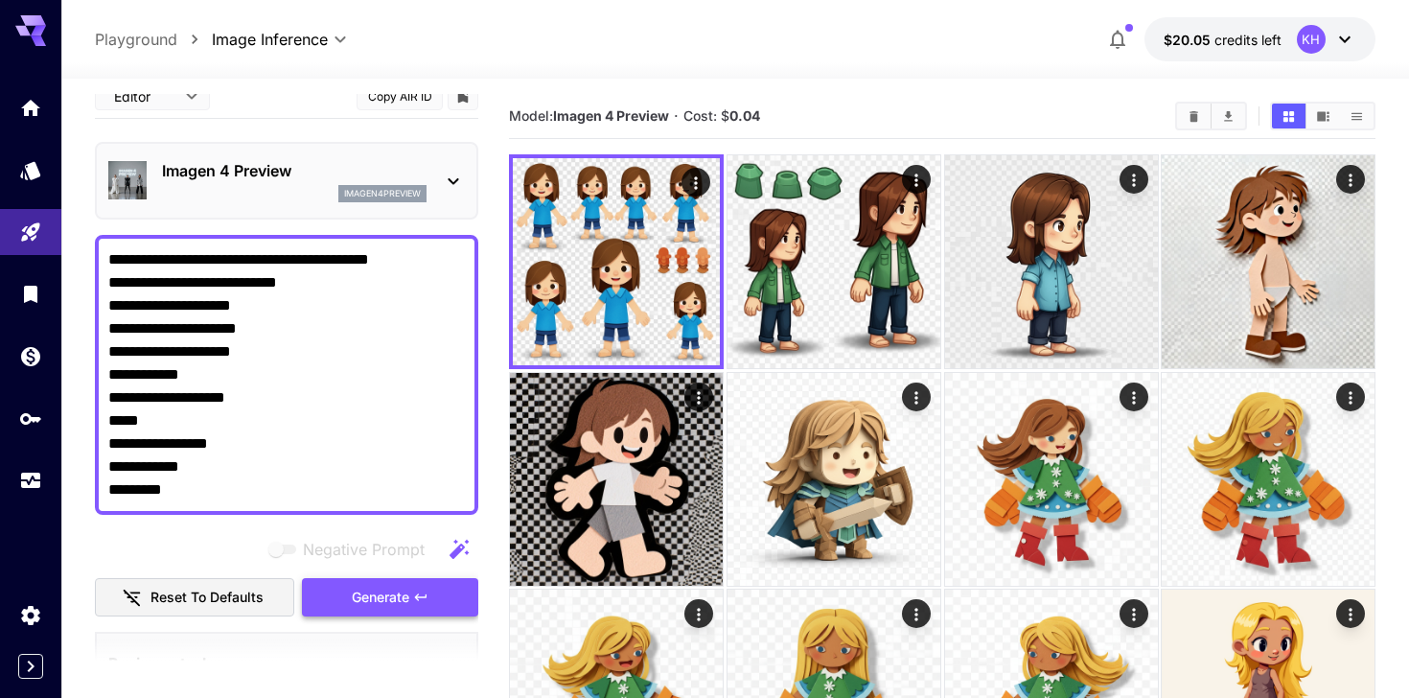
type textarea "**********"
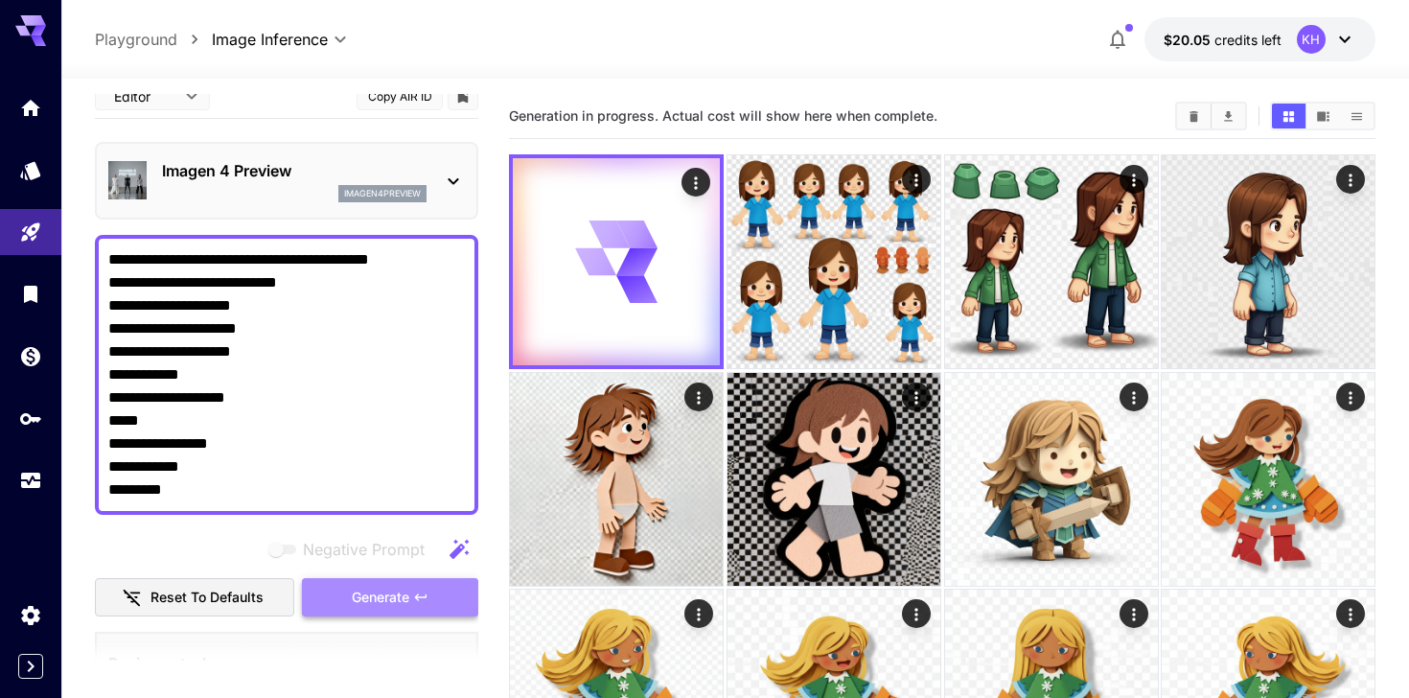
click at [375, 591] on span "Generate" at bounding box center [381, 598] width 58 height 24
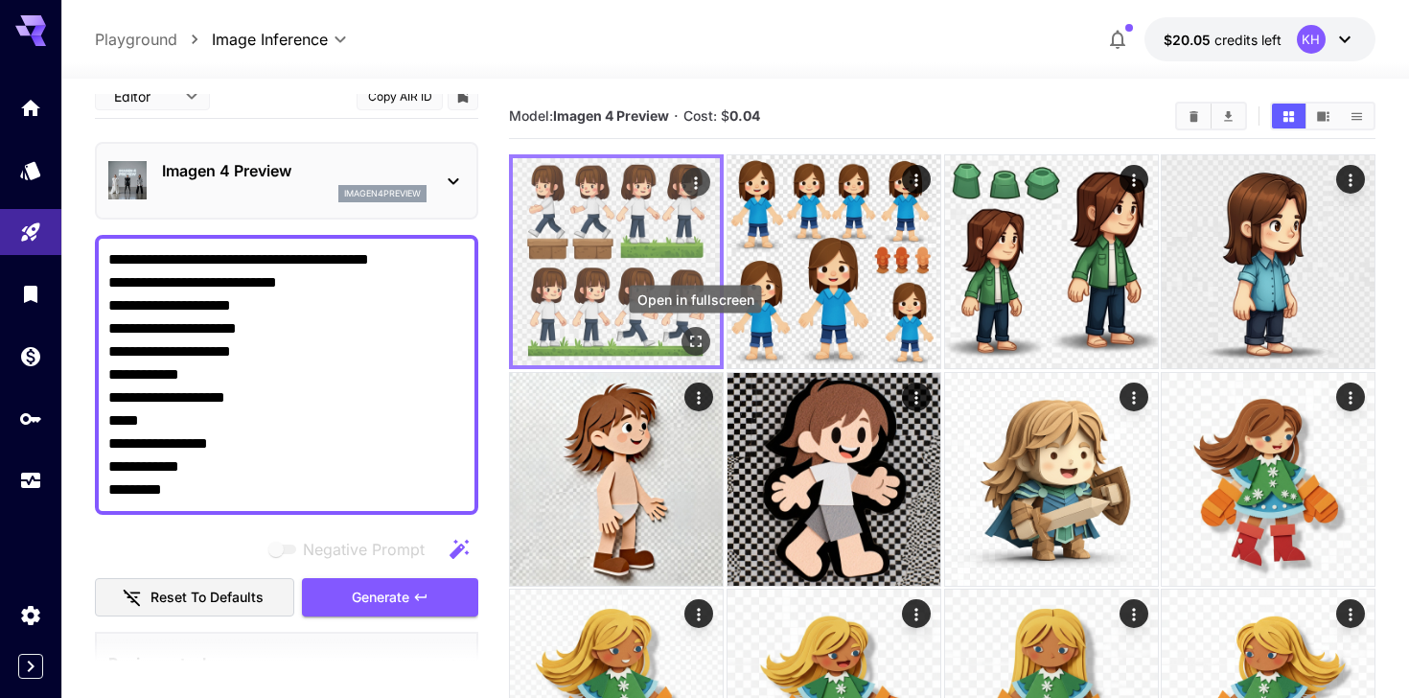
click at [693, 340] on icon "Open in fullscreen" at bounding box center [695, 341] width 19 height 19
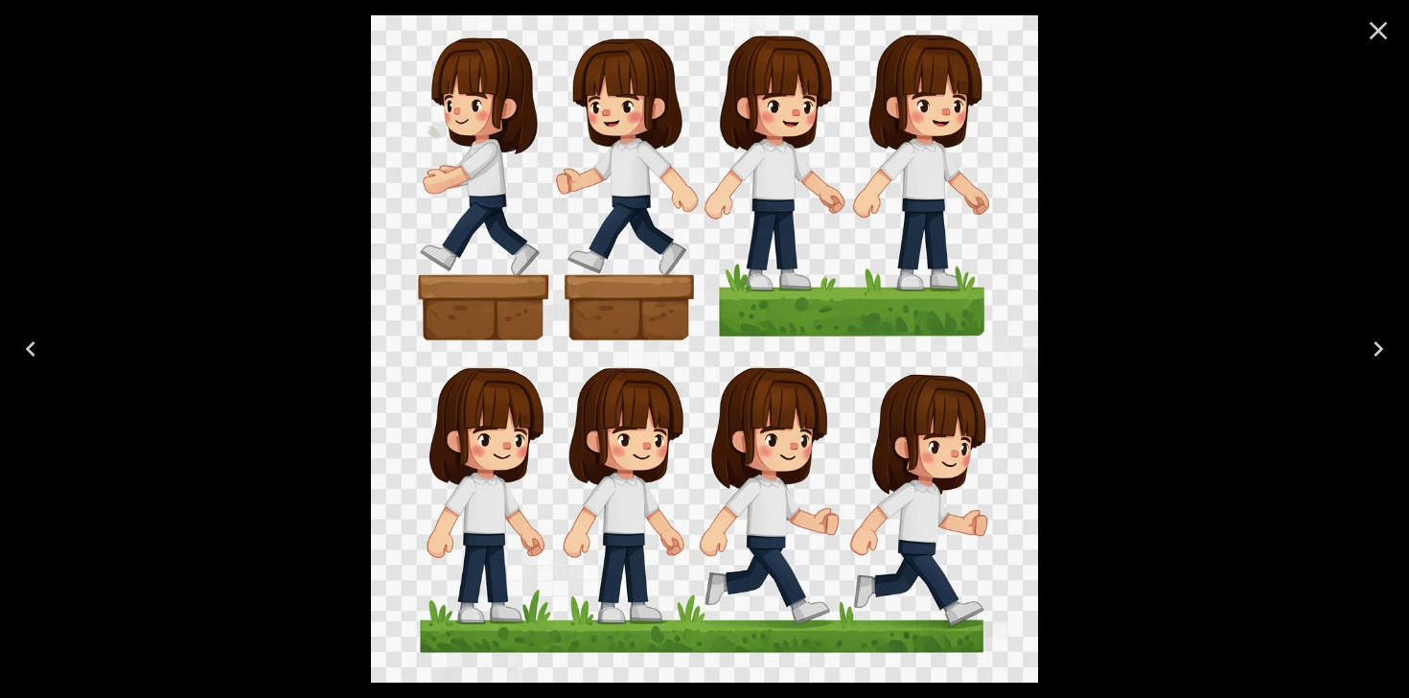
click at [1379, 31] on icon "Close" at bounding box center [1379, 31] width 18 height 18
